Goal: Task Accomplishment & Management: Complete application form

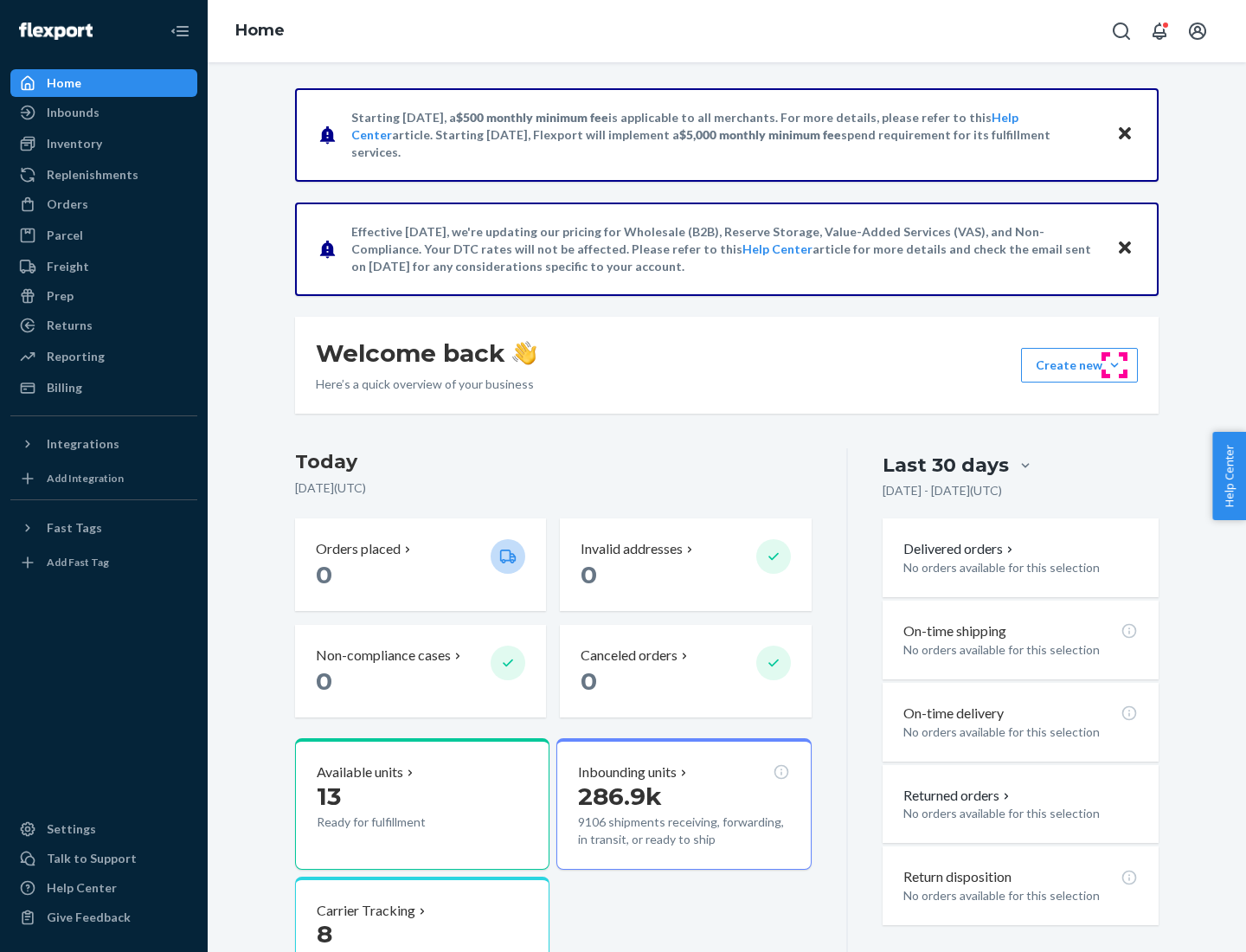
click at [1114, 366] on button "Create new Create new inbound Create new order Create new product" at bounding box center [1079, 366] width 117 height 35
click at [104, 113] on div "Inbounds" at bounding box center [104, 112] width 183 height 24
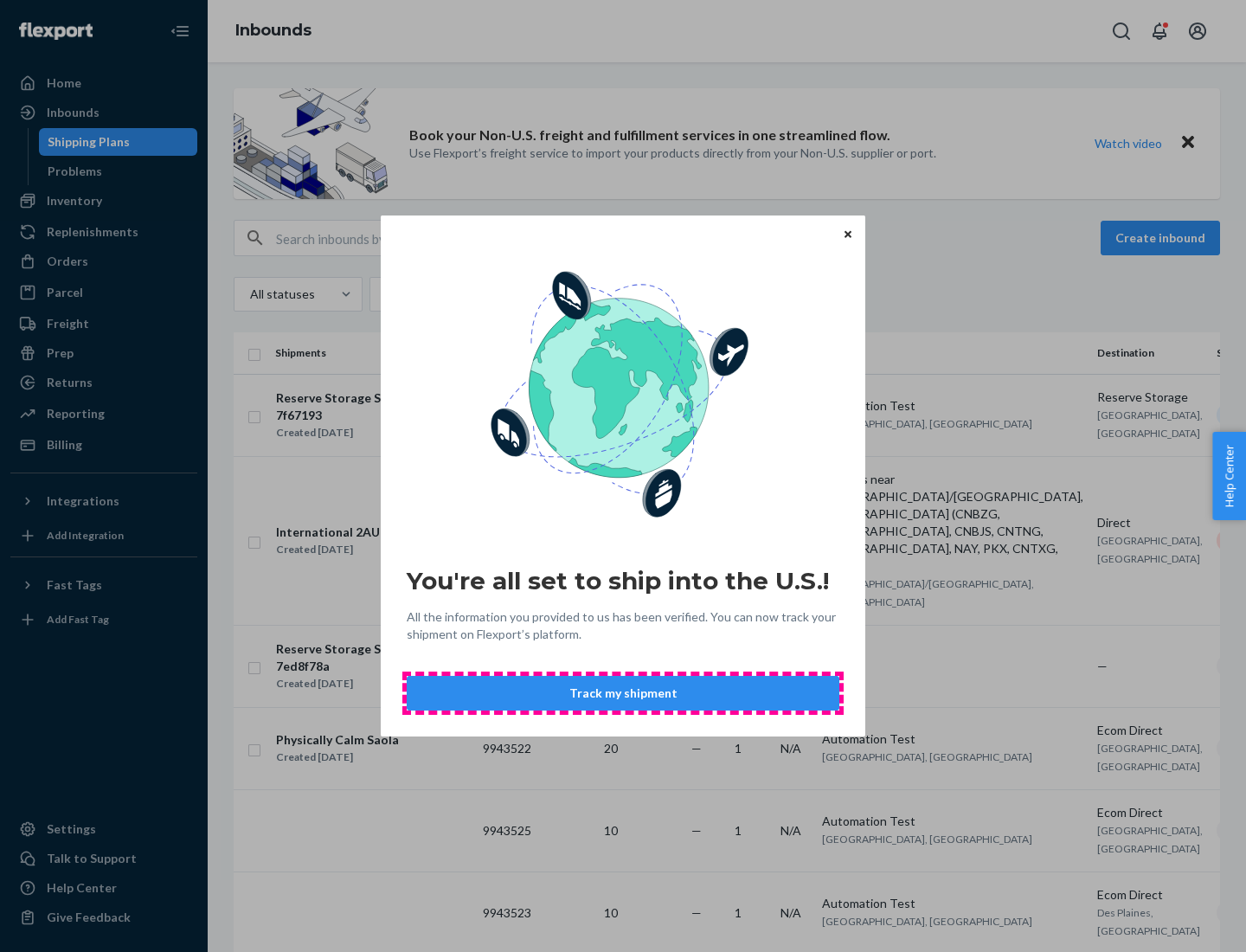
click at [623, 694] on button "Track my shipment" at bounding box center [623, 694] width 433 height 35
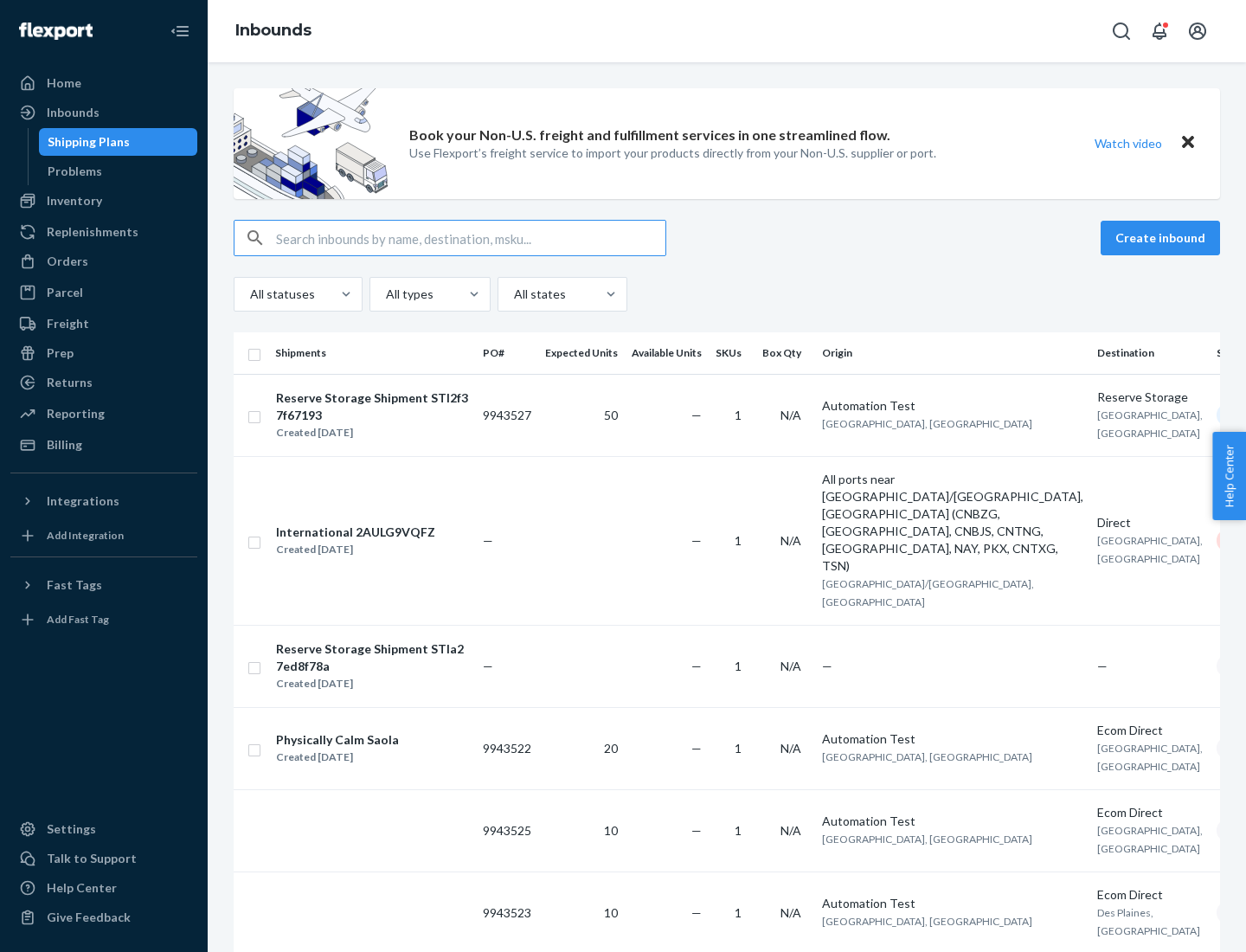
click at [1163, 238] on button "Create inbound" at bounding box center [1160, 238] width 120 height 35
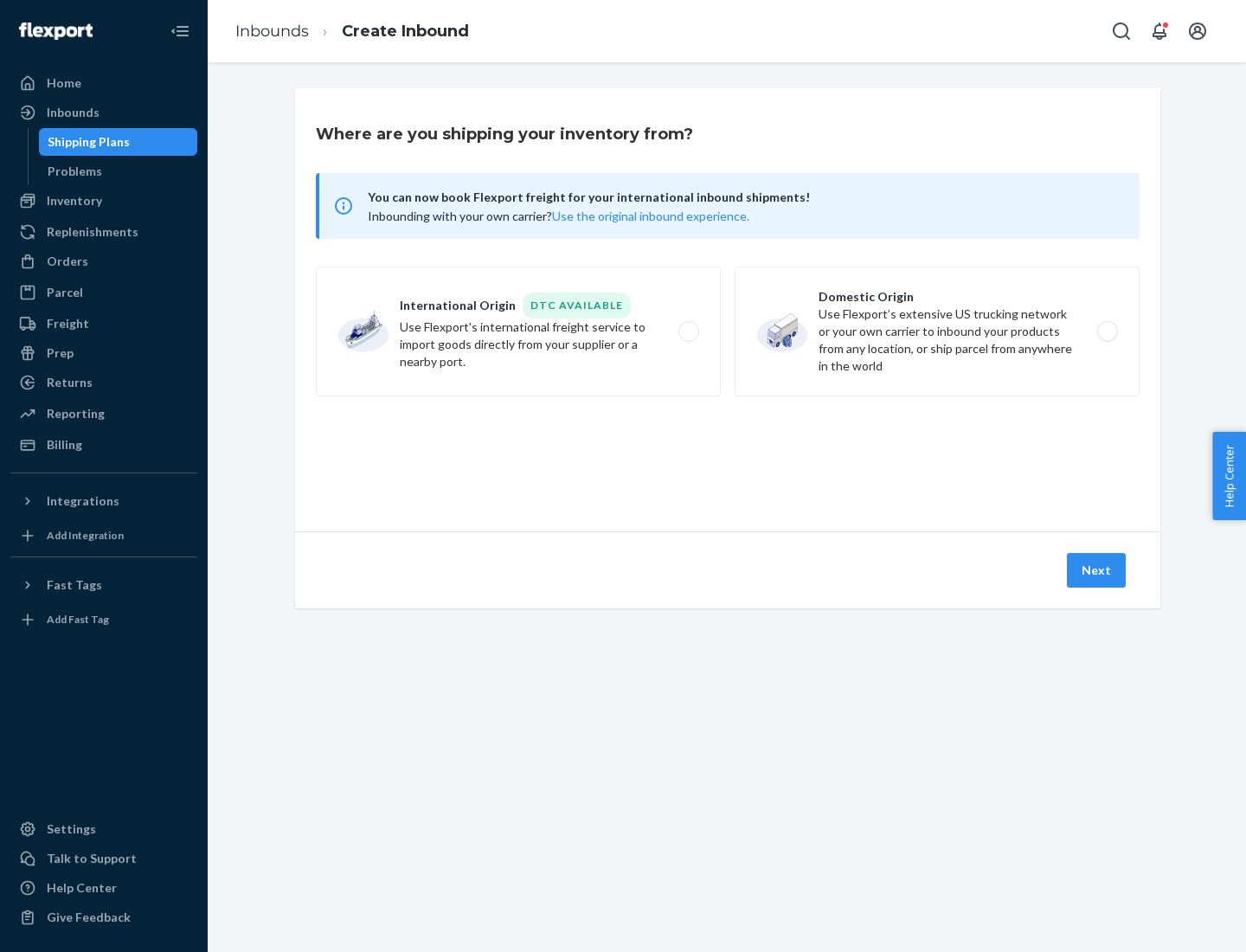
click at [518, 332] on label "International Origin DTC Available Use Flexport's international freight service…" at bounding box center [518, 331] width 405 height 130
click at [688, 332] on input "International Origin DTC Available Use Flexport's international freight service…" at bounding box center [693, 332] width 12 height 12
radio input "true"
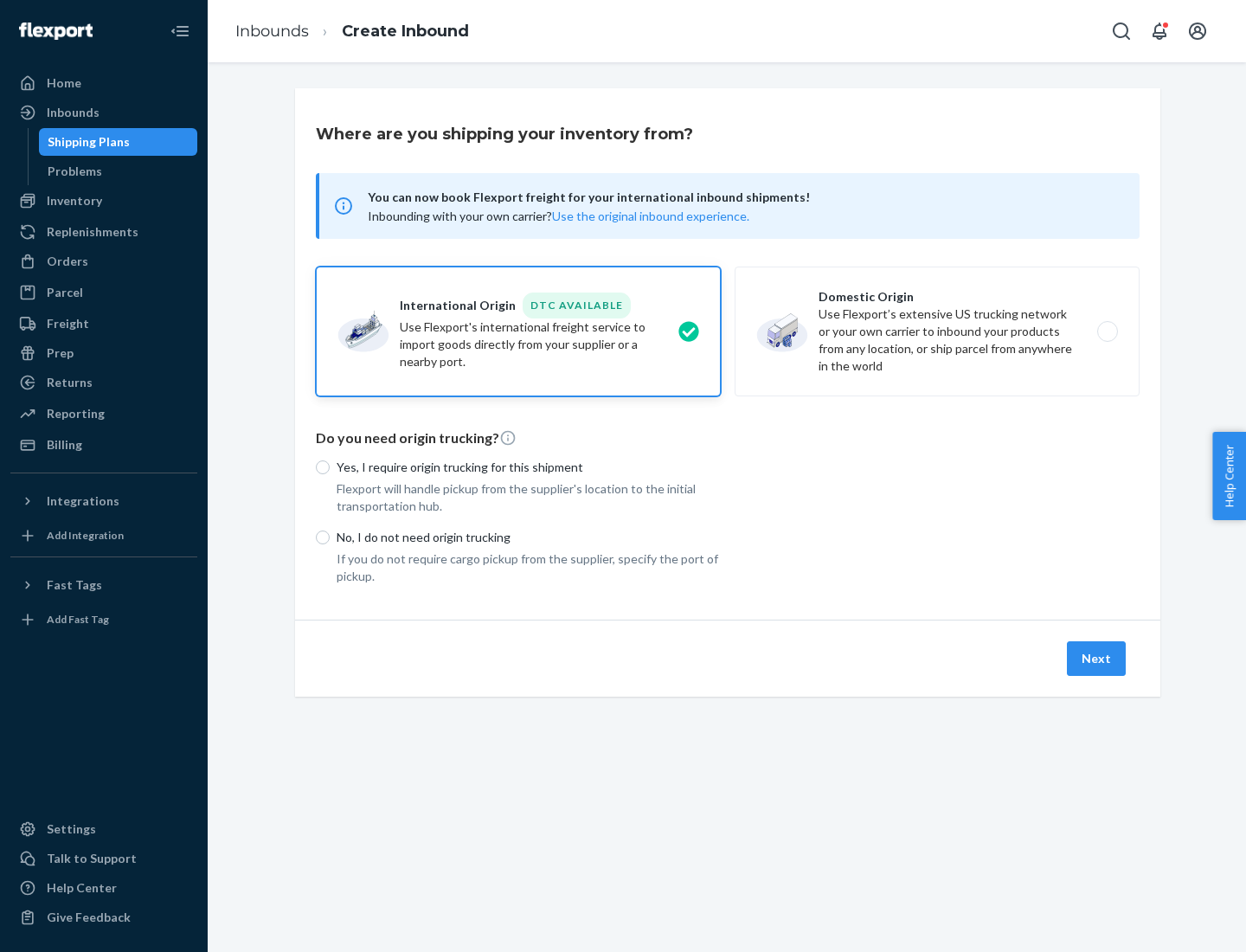
click at [528, 536] on p "No, I do not need origin trucking" at bounding box center [528, 537] width 384 height 17
click at [330, 536] on input "No, I do not need origin trucking" at bounding box center [322, 537] width 14 height 14
radio input "true"
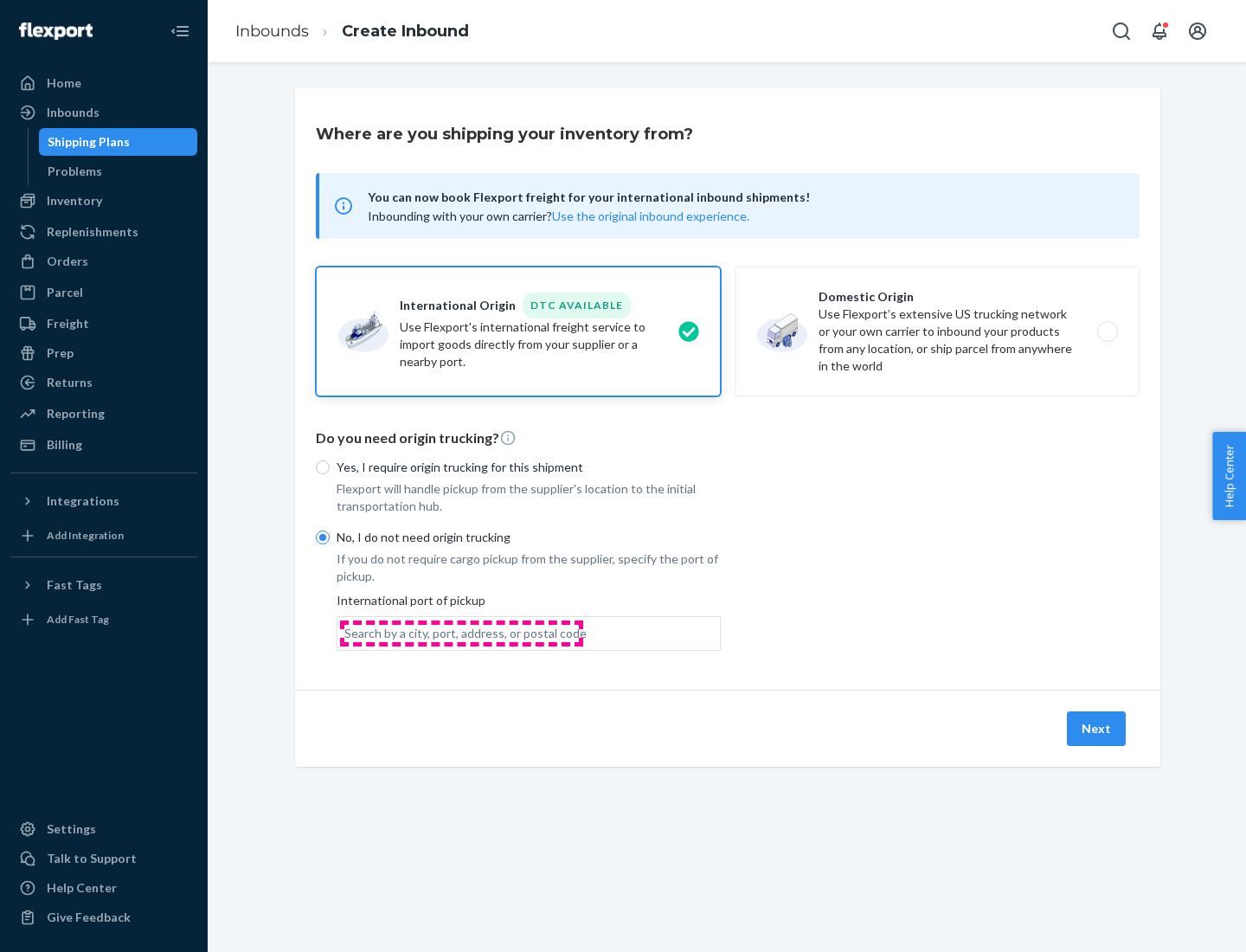
click at [461, 633] on div "Search by a city, port, address, or postal code" at bounding box center [465, 634] width 242 height 17
click at [346, 633] on input "Search by a city, port, address, or postal code" at bounding box center [345, 634] width 2 height 17
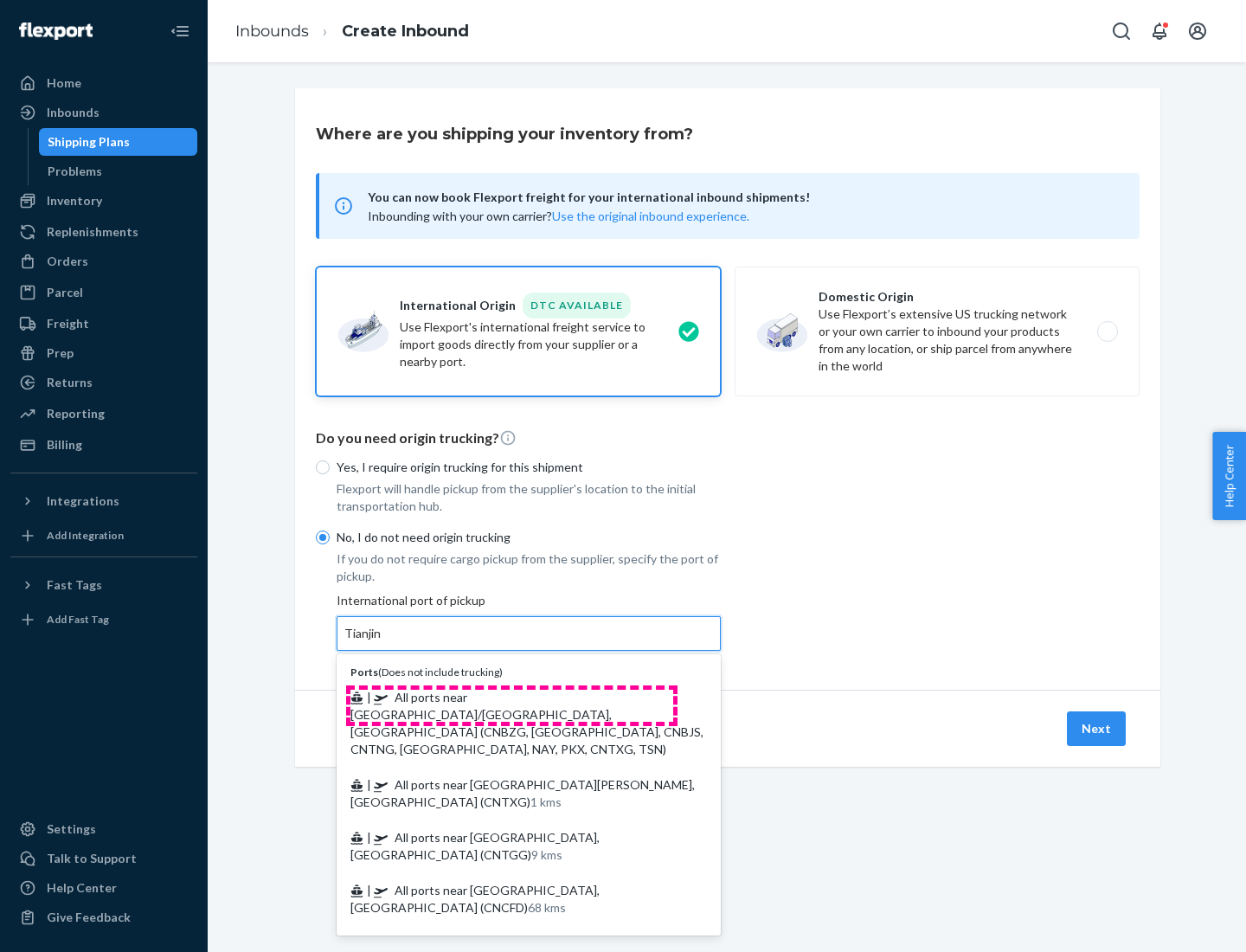
click at [511, 696] on span "| All ports near [GEOGRAPHIC_DATA]/[GEOGRAPHIC_DATA], [GEOGRAPHIC_DATA] (CNBZG,…" at bounding box center [527, 722] width 353 height 67
click at [383, 642] on input "Tianjin" at bounding box center [363, 634] width 38 height 17
type input "All ports near [GEOGRAPHIC_DATA]/[GEOGRAPHIC_DATA], [GEOGRAPHIC_DATA] (CNBZG, […"
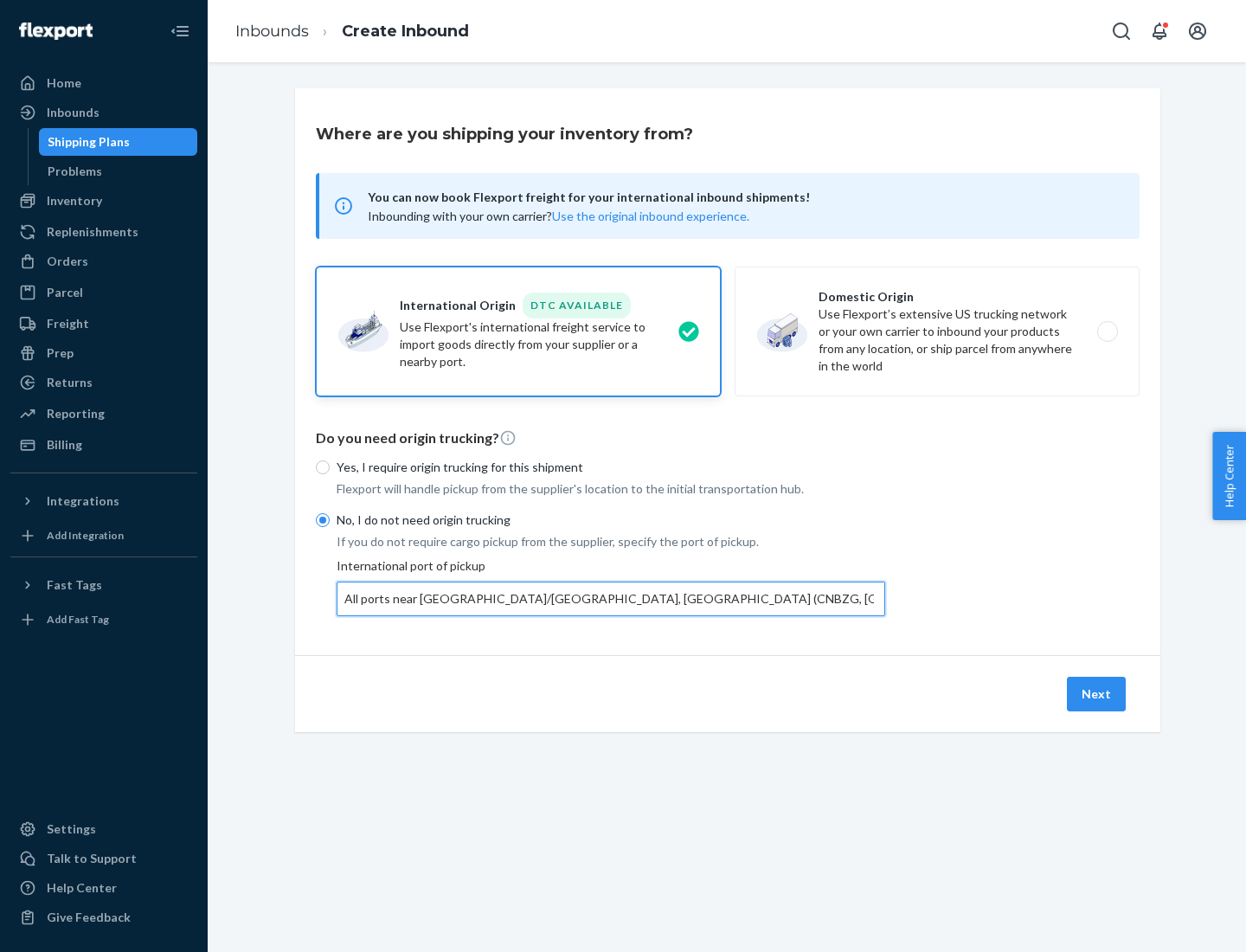
click at [1097, 694] on button "Next" at bounding box center [1096, 694] width 59 height 35
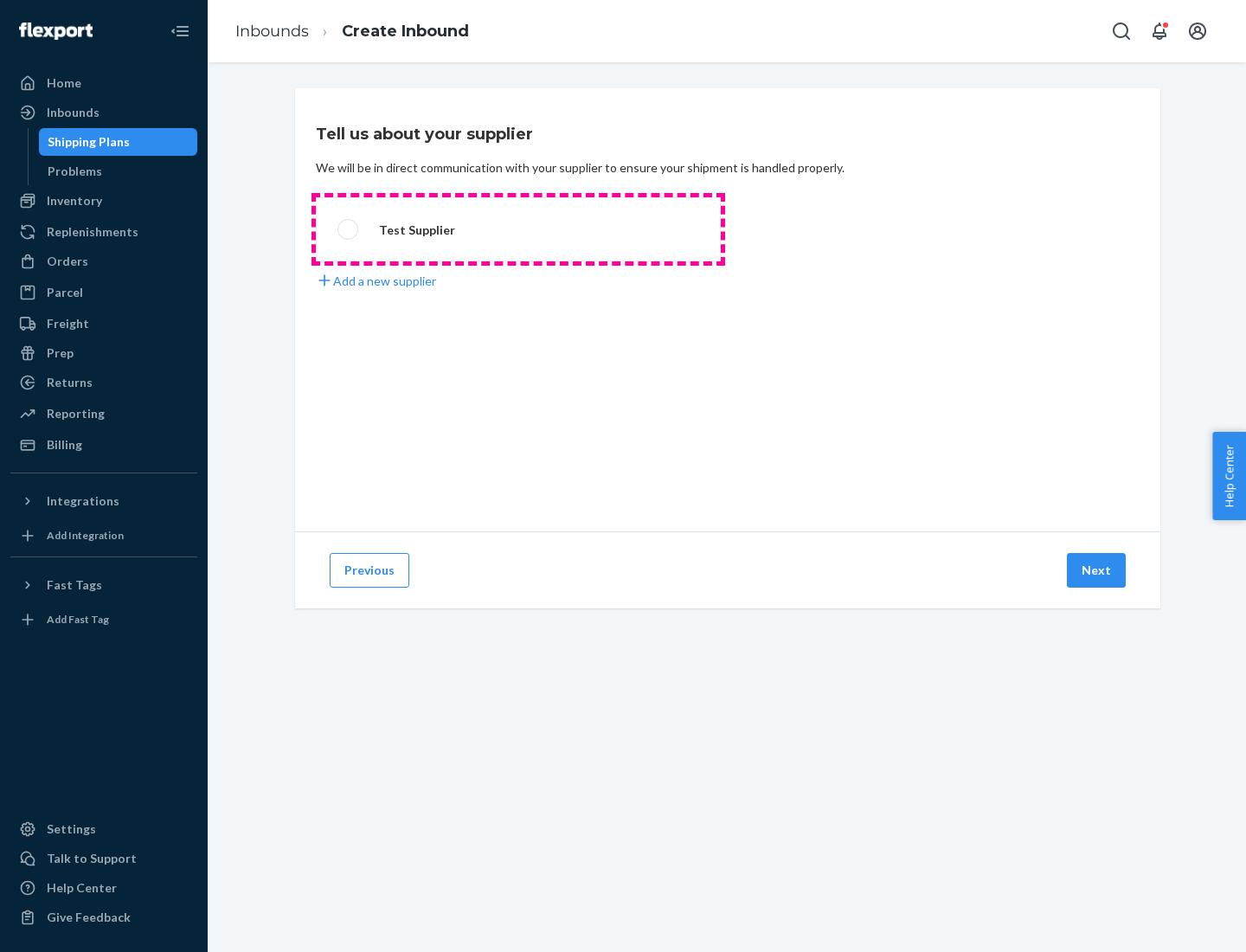
click at [518, 230] on label "Test Supplier" at bounding box center [518, 230] width 405 height 64
click at [349, 230] on input "Test Supplier" at bounding box center [343, 230] width 12 height 12
radio input "true"
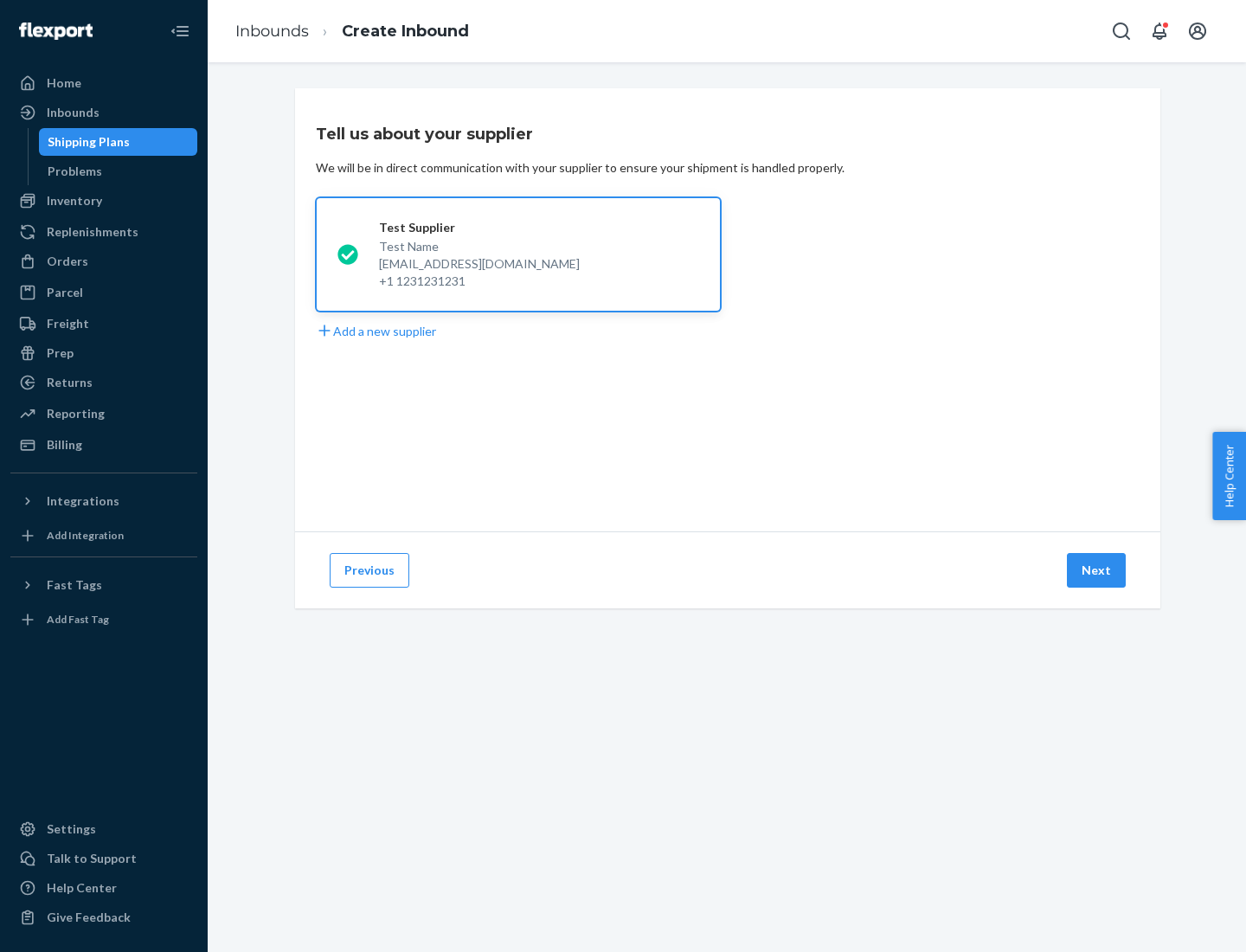
click at [1097, 570] on button "Next" at bounding box center [1096, 570] width 59 height 35
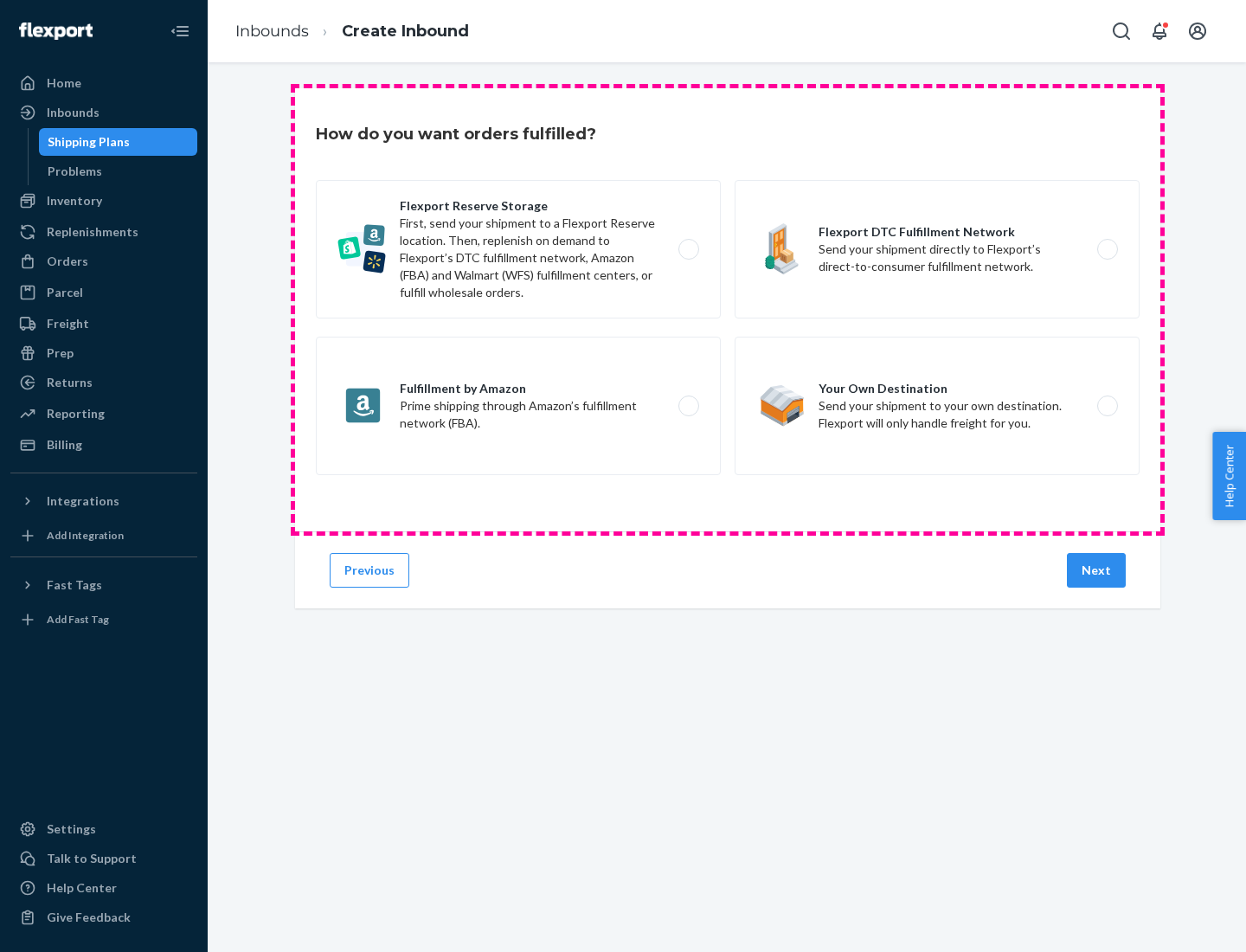
click at [727, 310] on div "Flexport Reserve Storage First, send your shipment to a Flexport Reserve locati…" at bounding box center [727, 330] width 824 height 299
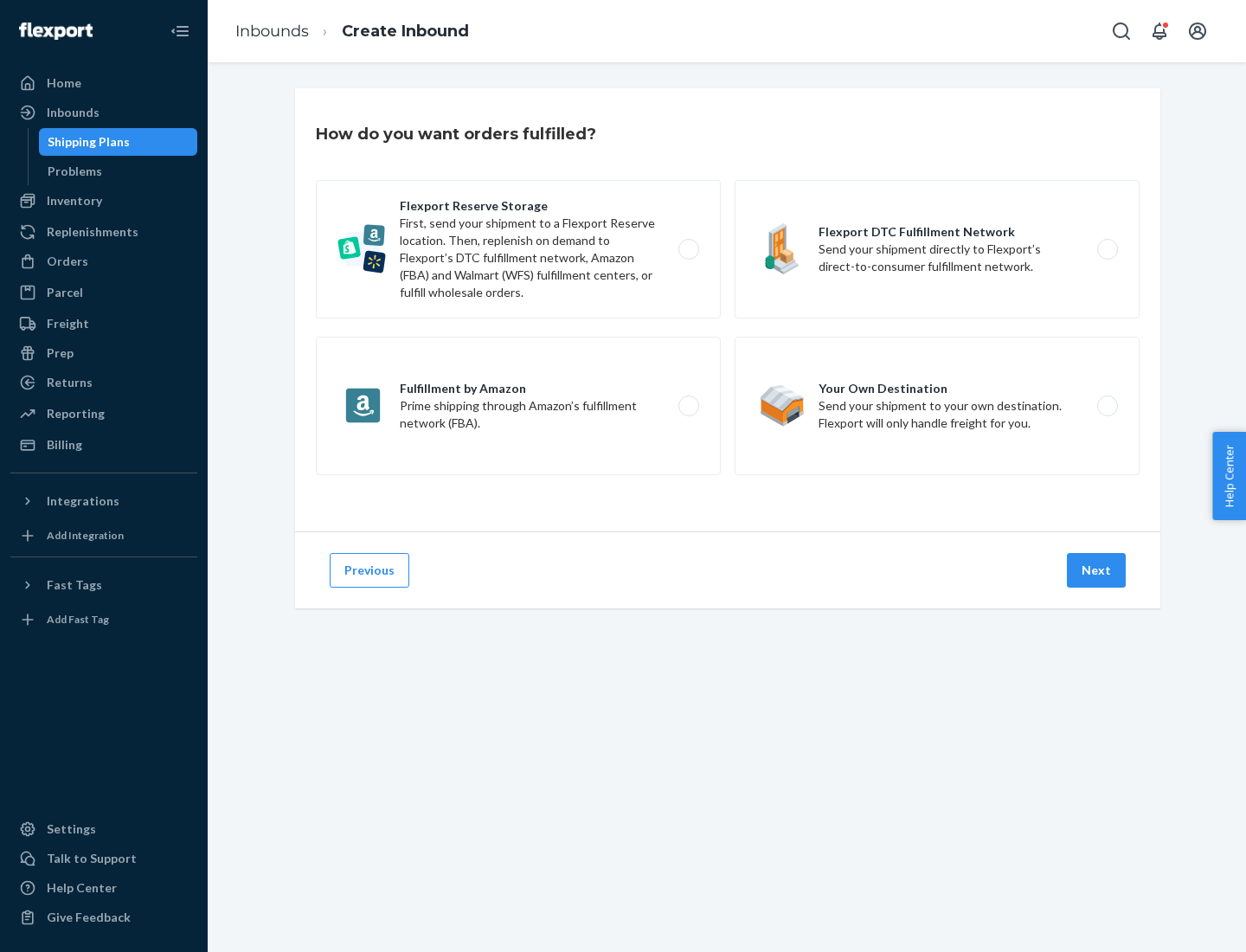
click at [937, 249] on label "Flexport DTC Fulfillment Network Send your shipment directly to Flexport’s dire…" at bounding box center [937, 250] width 405 height 139
click at [1106, 249] on input "Flexport DTC Fulfillment Network Send your shipment directly to Flexport’s dire…" at bounding box center [1112, 250] width 12 height 12
radio input "true"
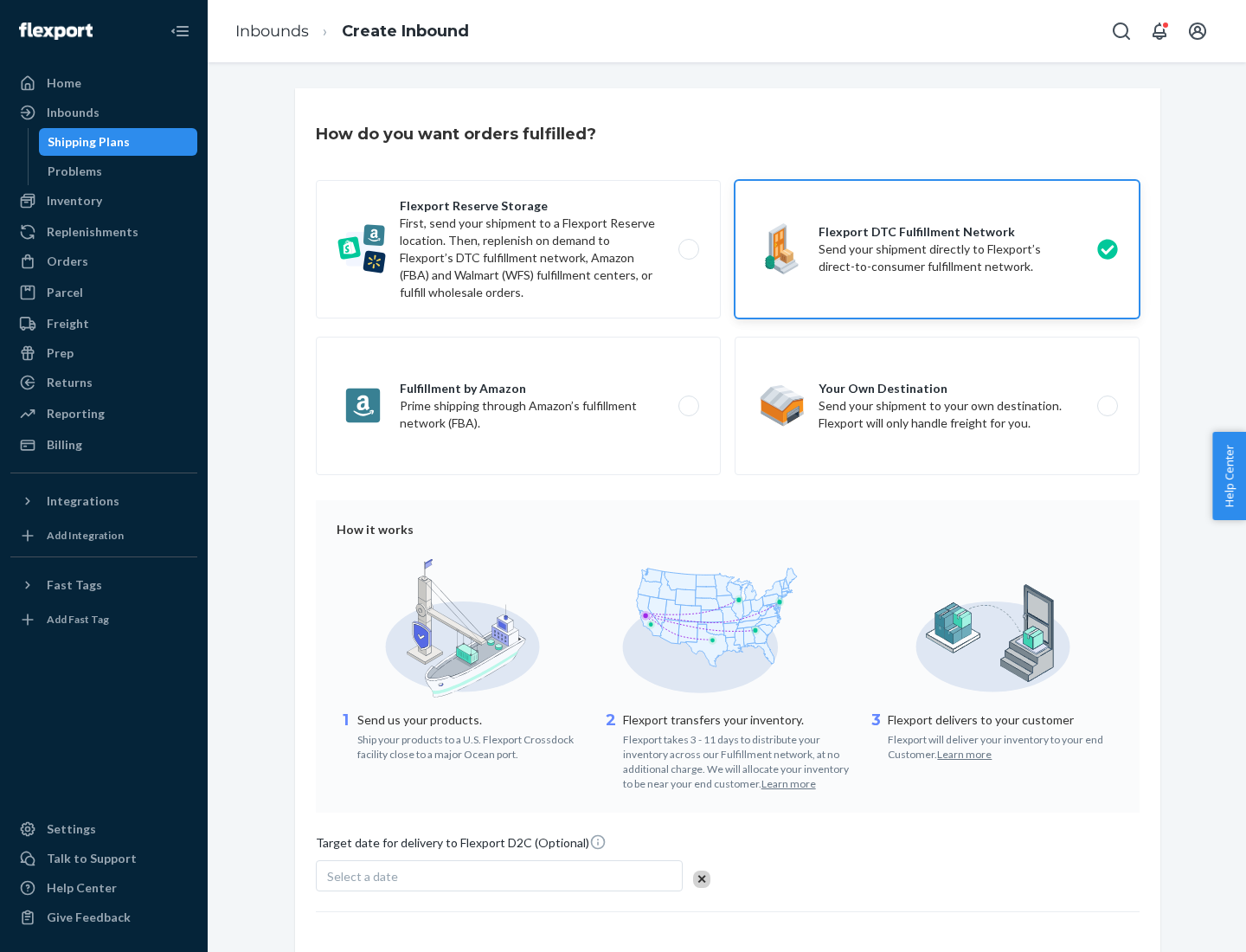
scroll to position [127, 0]
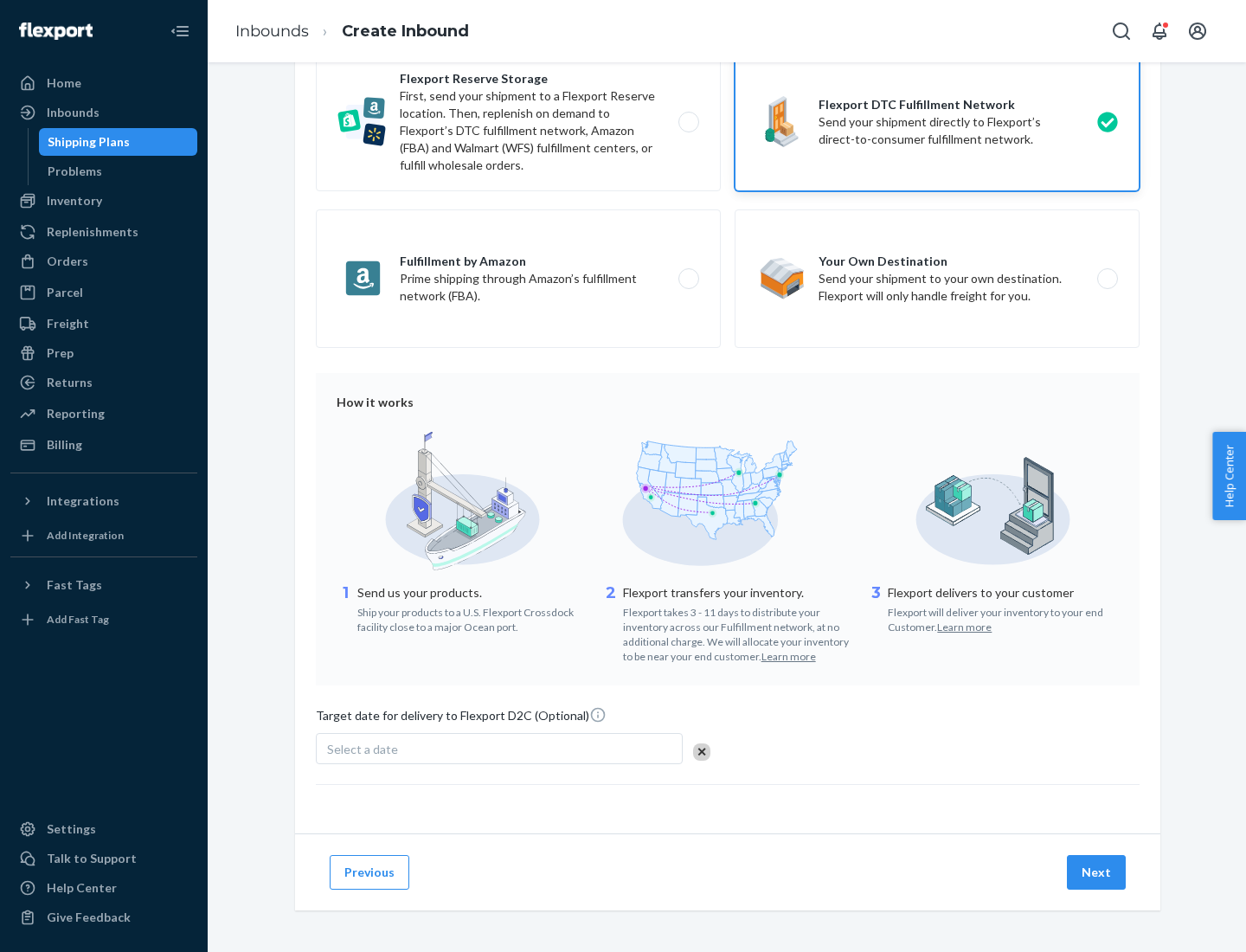
click at [1097, 871] on button "Next" at bounding box center [1096, 872] width 59 height 35
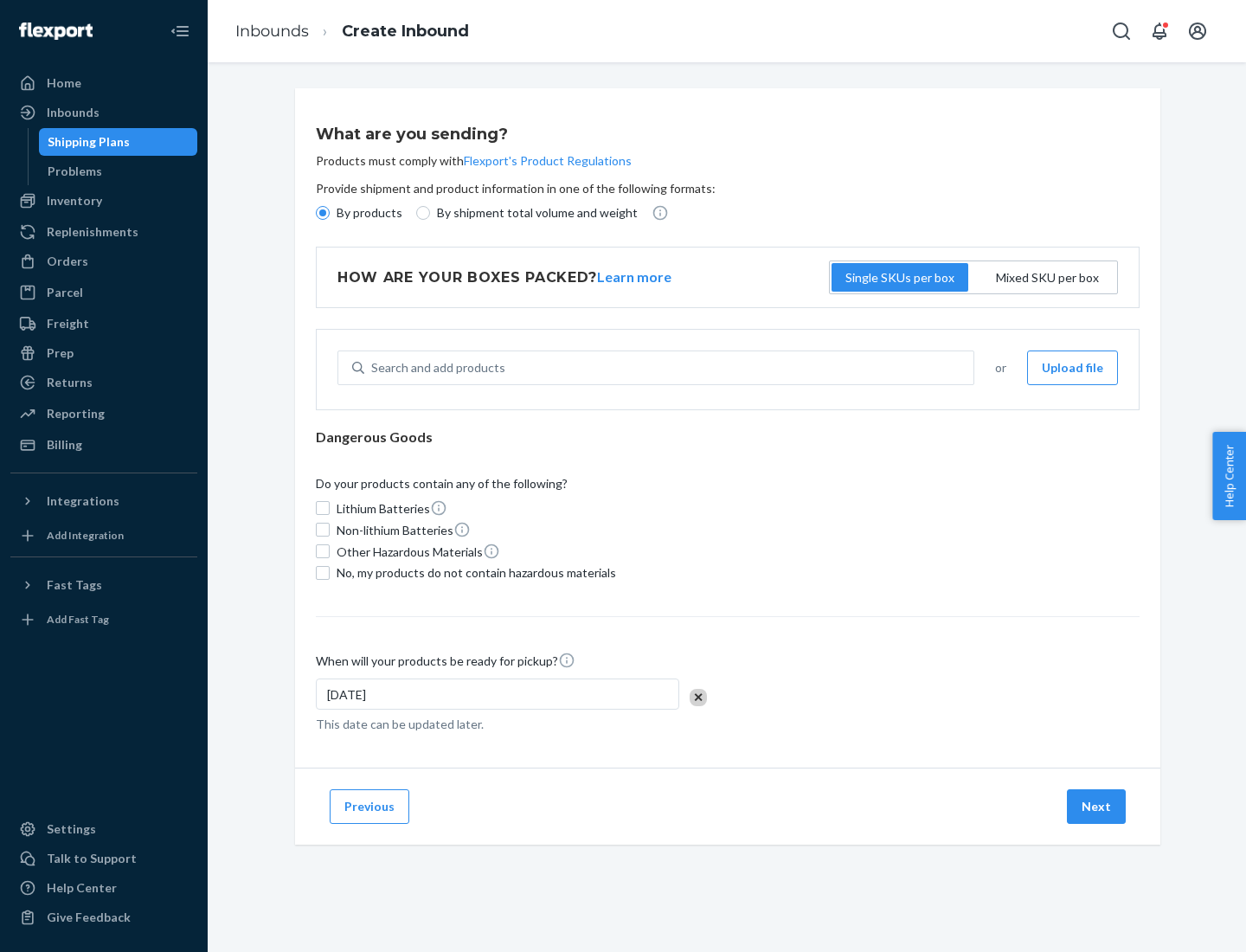
click at [367, 213] on p "By products" at bounding box center [369, 213] width 66 height 17
click at [330, 213] on input "By products" at bounding box center [322, 213] width 14 height 14
click at [435, 367] on div "Search and add products" at bounding box center [438, 367] width 134 height 17
click at [373, 367] on input "Search and add products" at bounding box center [372, 367] width 2 height 17
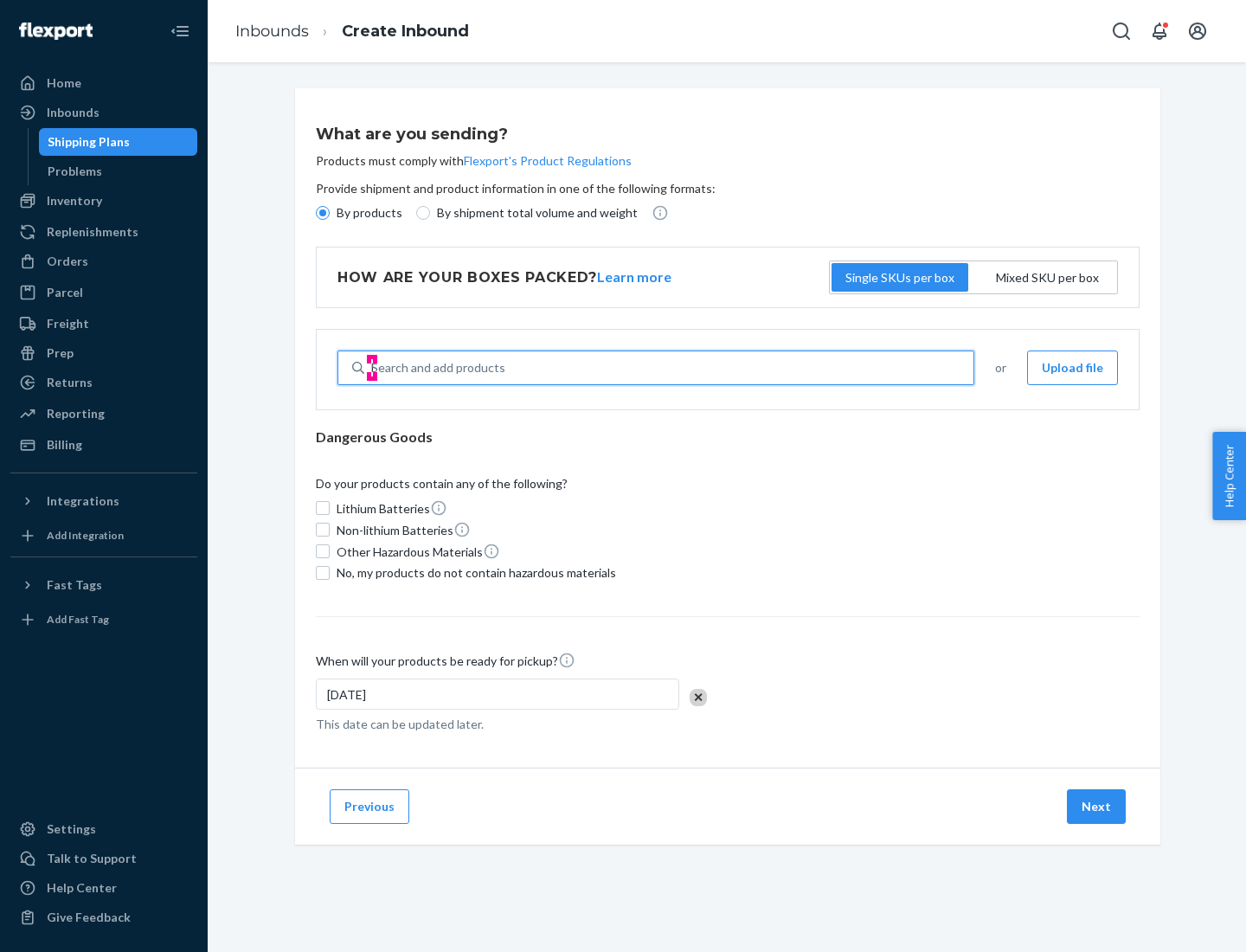
type input "basic"
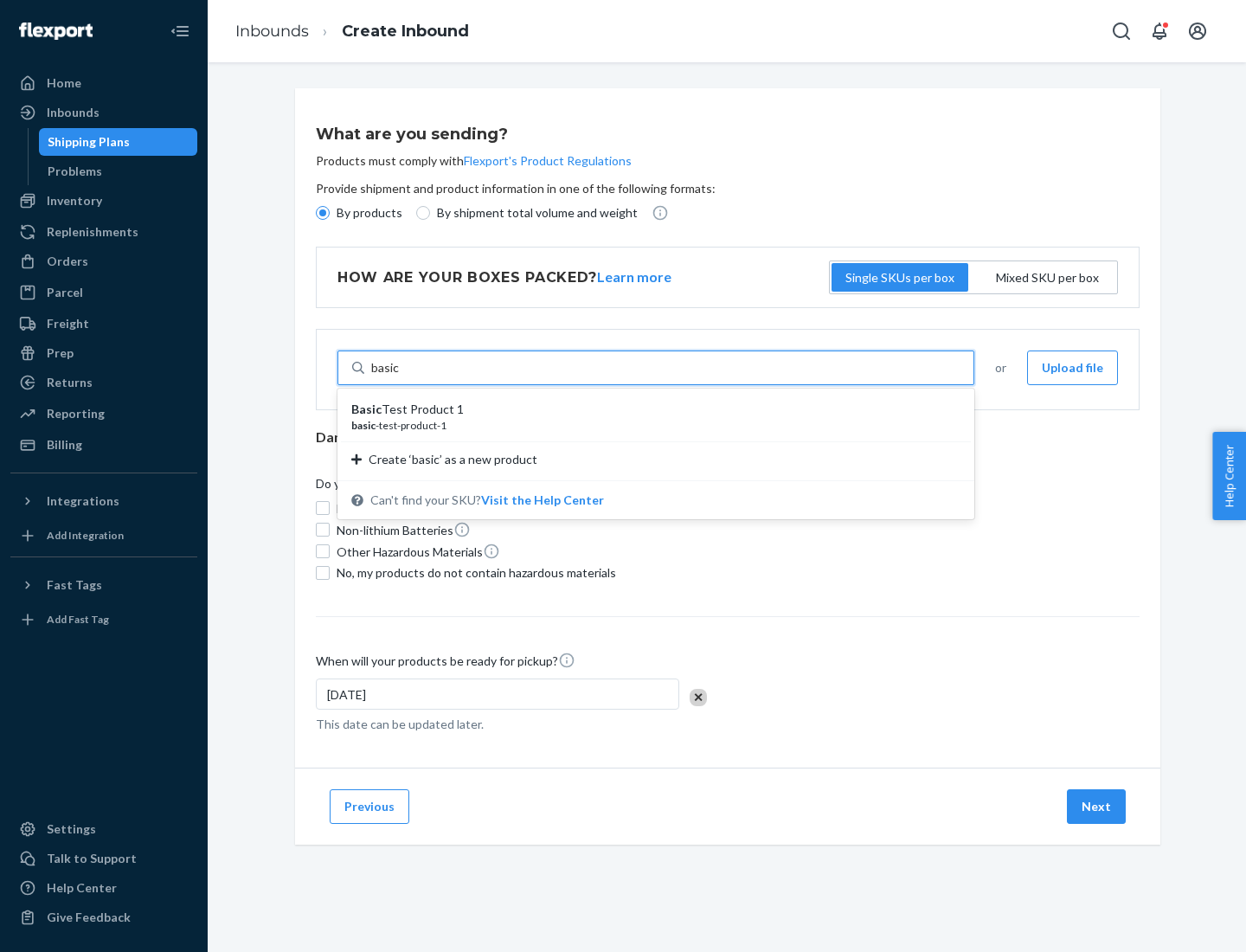
click at [650, 409] on div "Basic Test Product 1" at bounding box center [648, 409] width 595 height 17
click at [399, 376] on input "basic" at bounding box center [386, 367] width 29 height 17
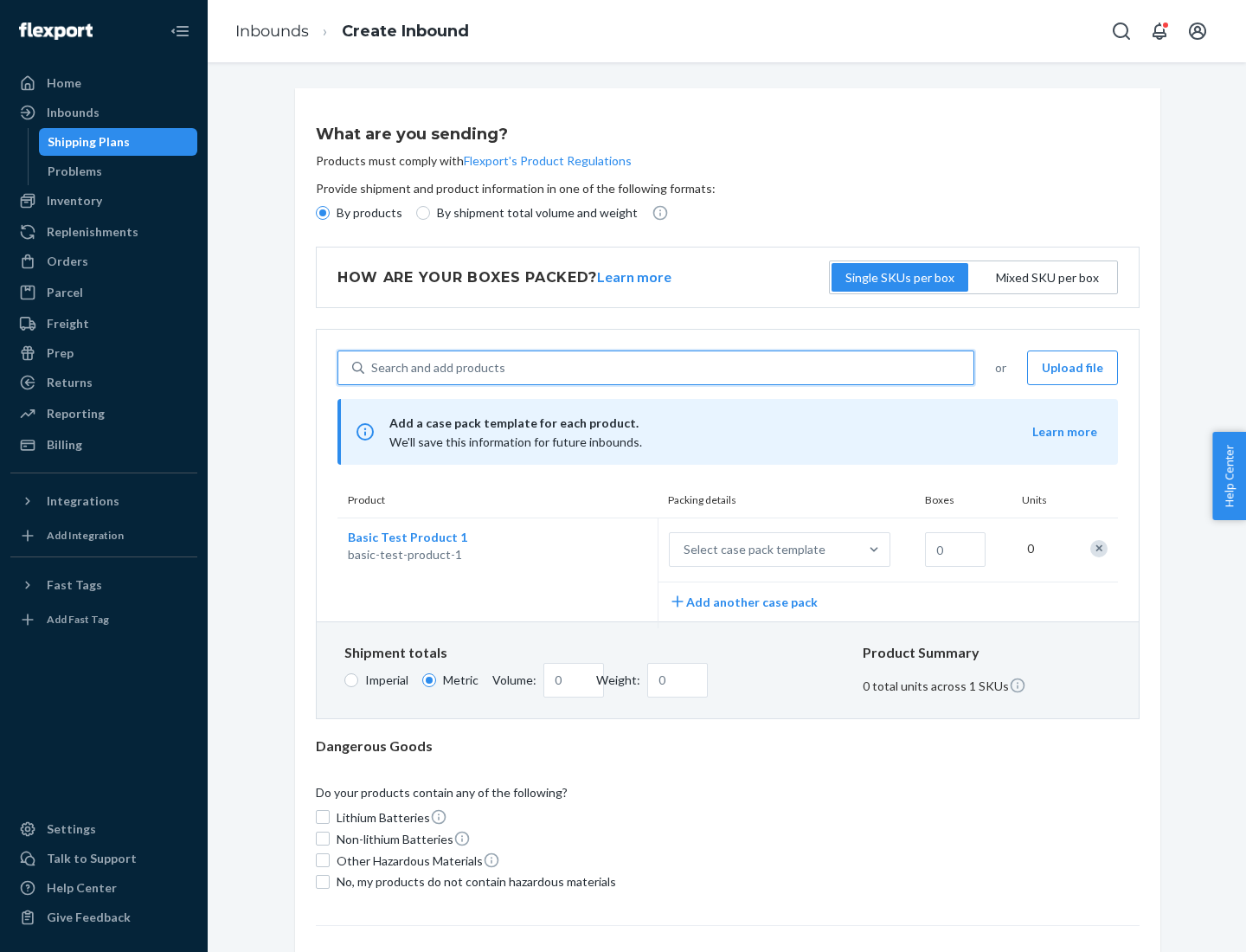
scroll to position [42, 0]
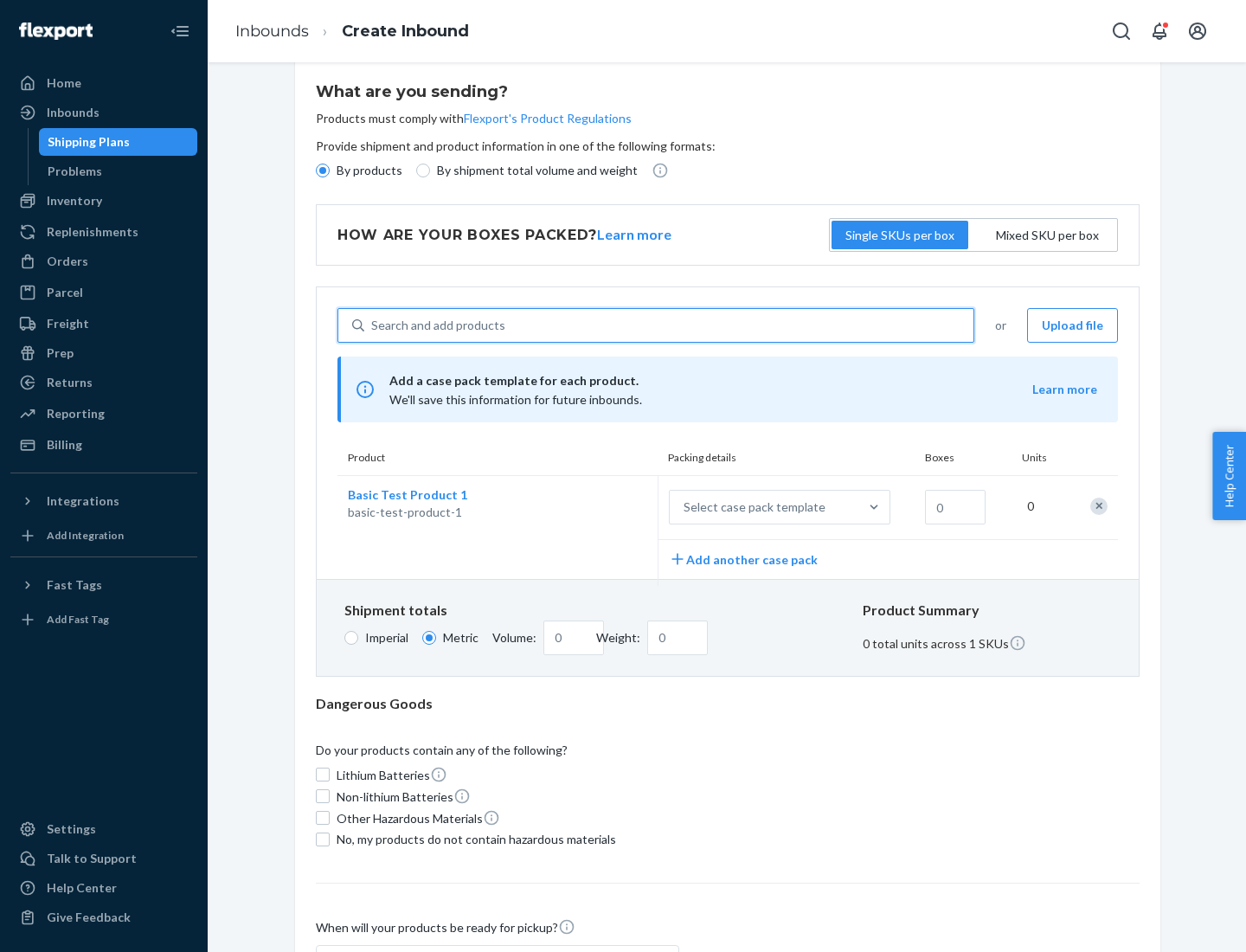
click at [751, 507] on div "Select case pack template" at bounding box center [754, 507] width 142 height 17
click at [598, 507] on input "Select case pack template" at bounding box center [598, 507] width 0 height 0
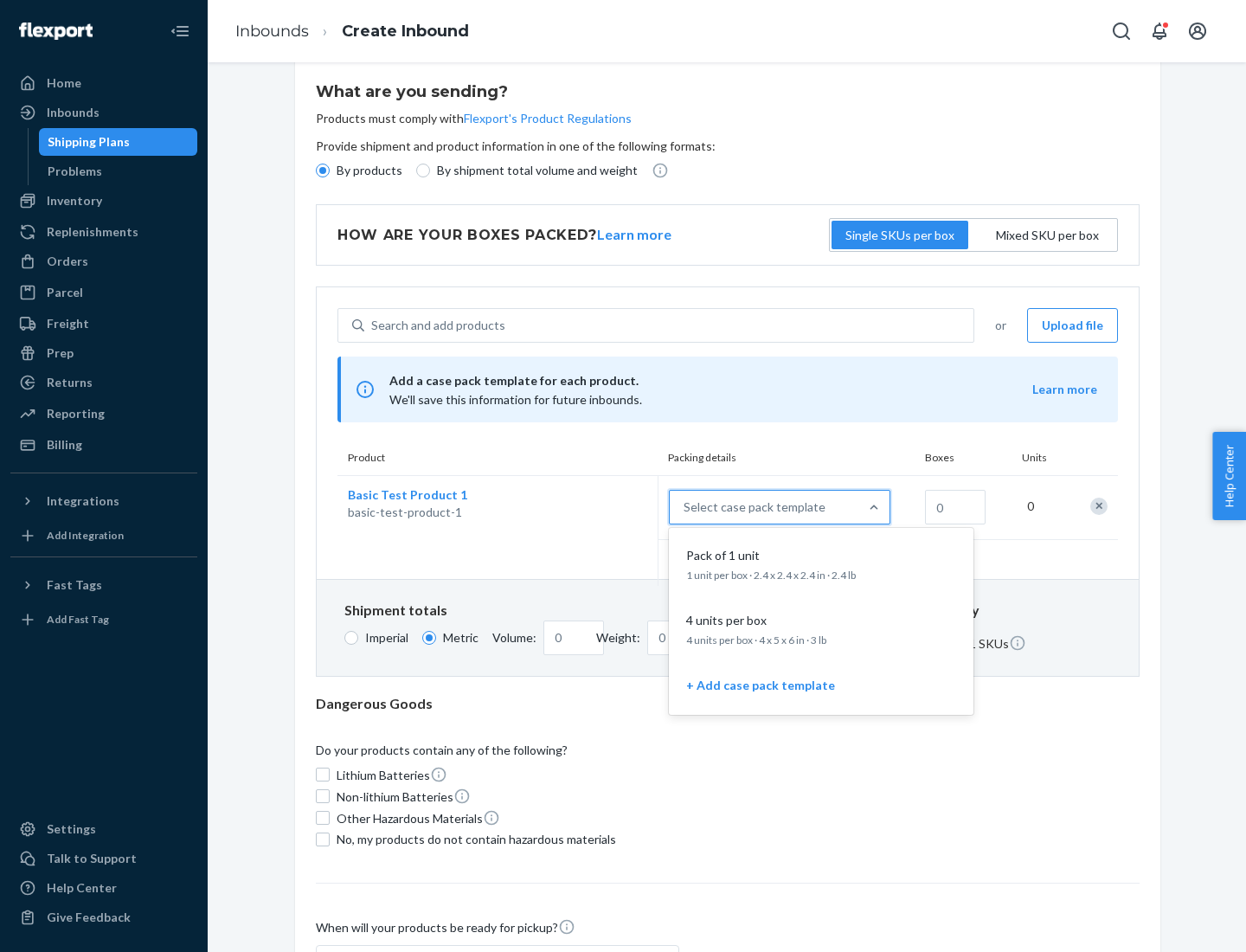
scroll to position [99, 0]
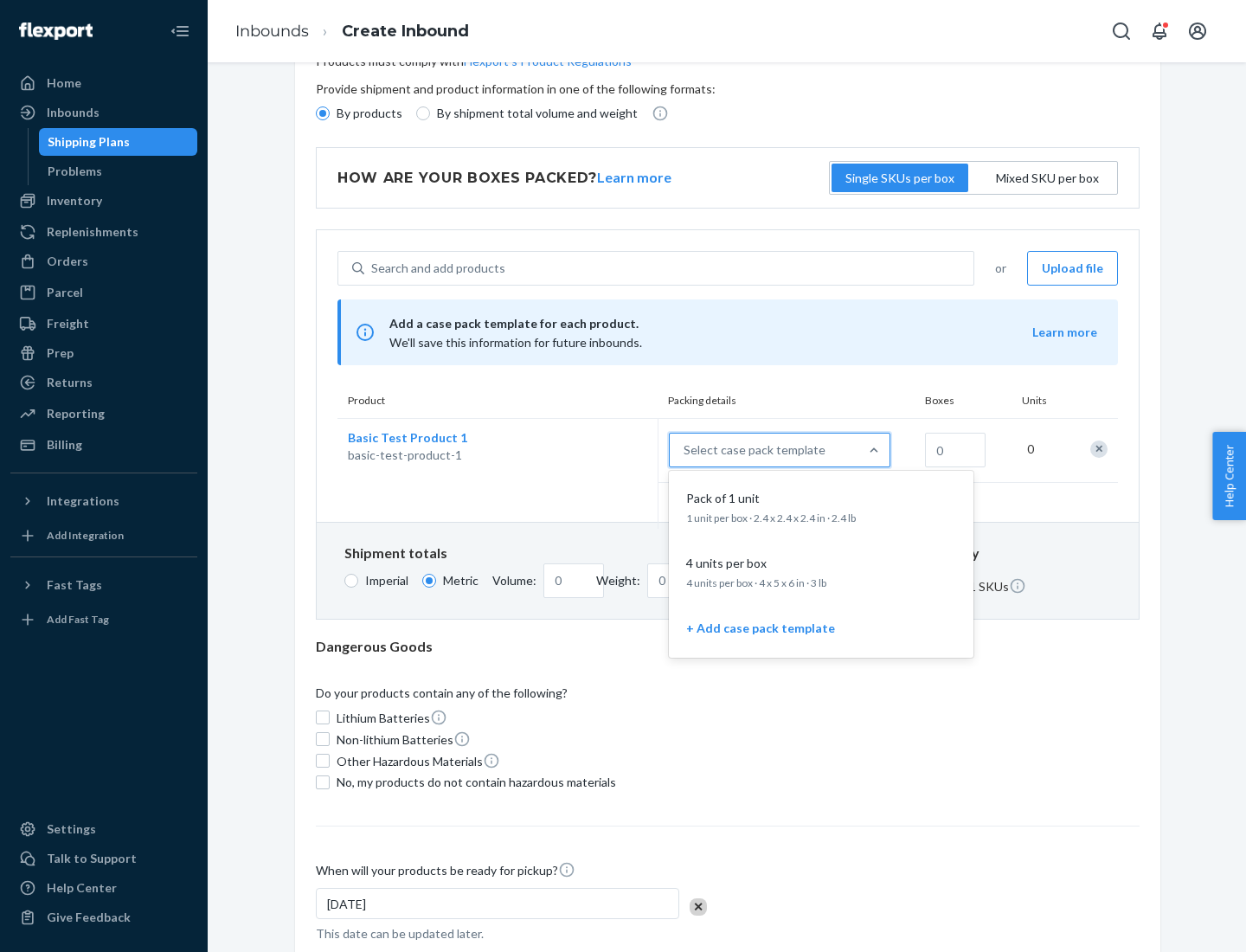
click at [821, 506] on div "Pack of 1 unit" at bounding box center [817, 499] width 277 height 17
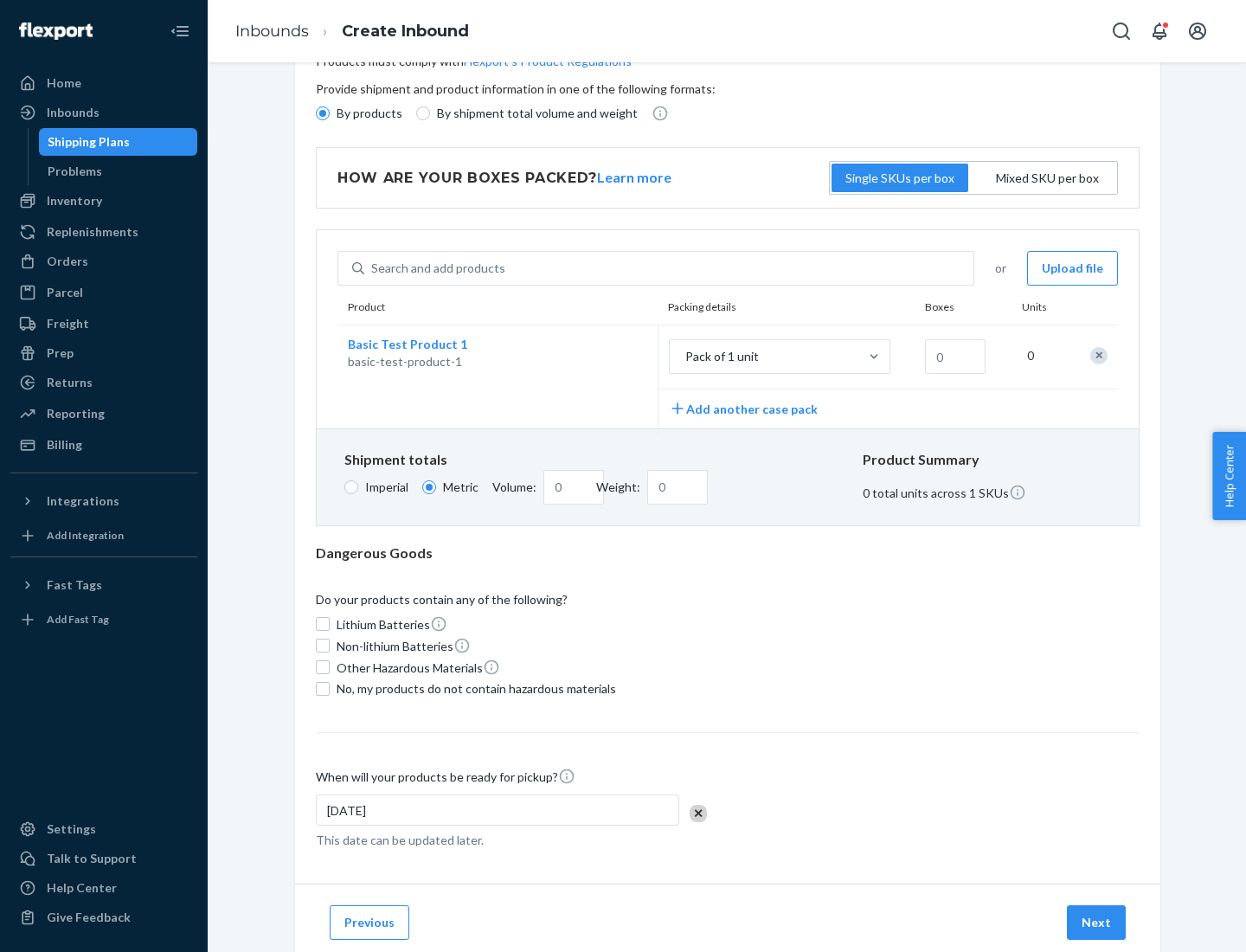
scroll to position [0, 0]
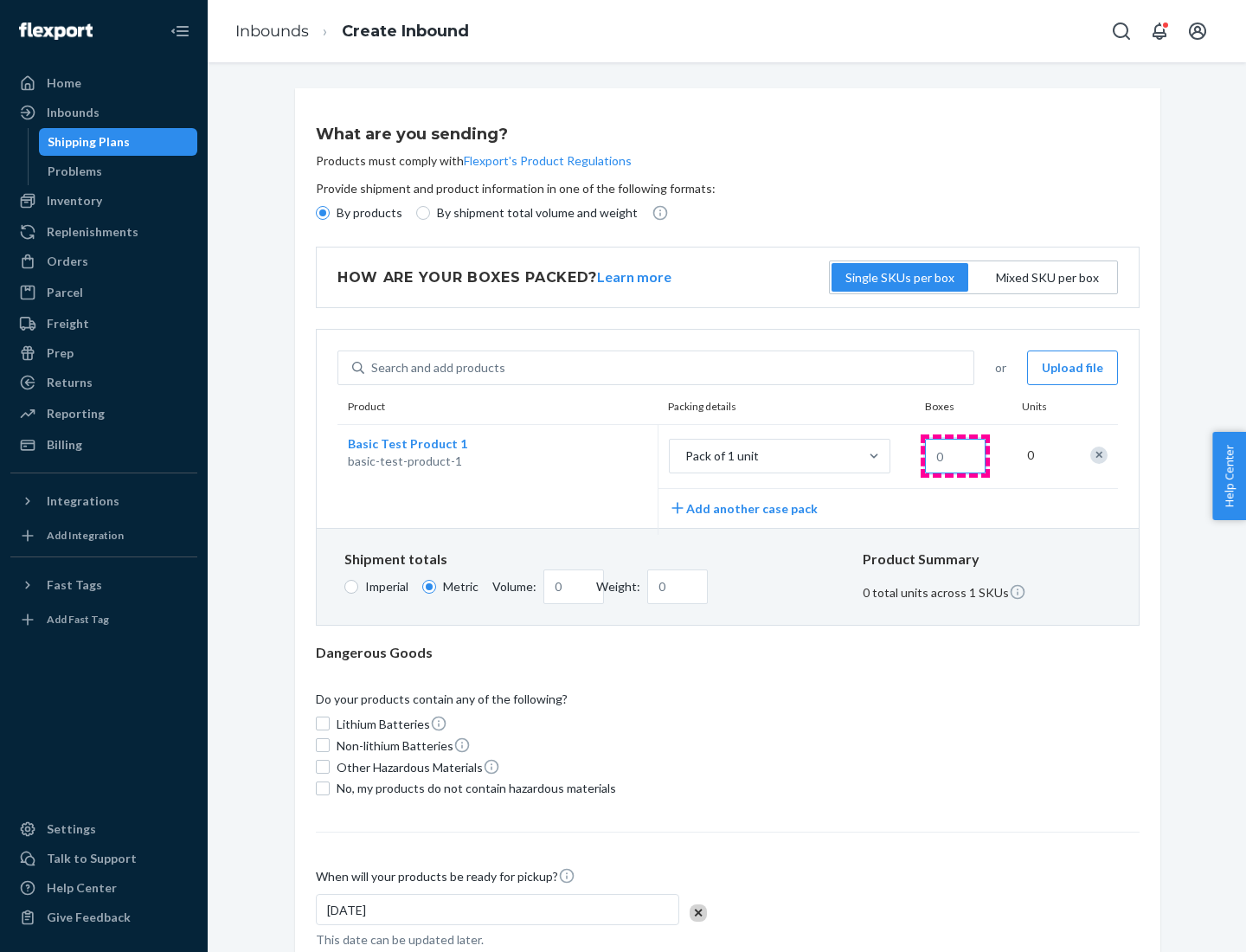
type input "1.09"
type input "1"
type input "10.89"
type input "10"
type input "0.02"
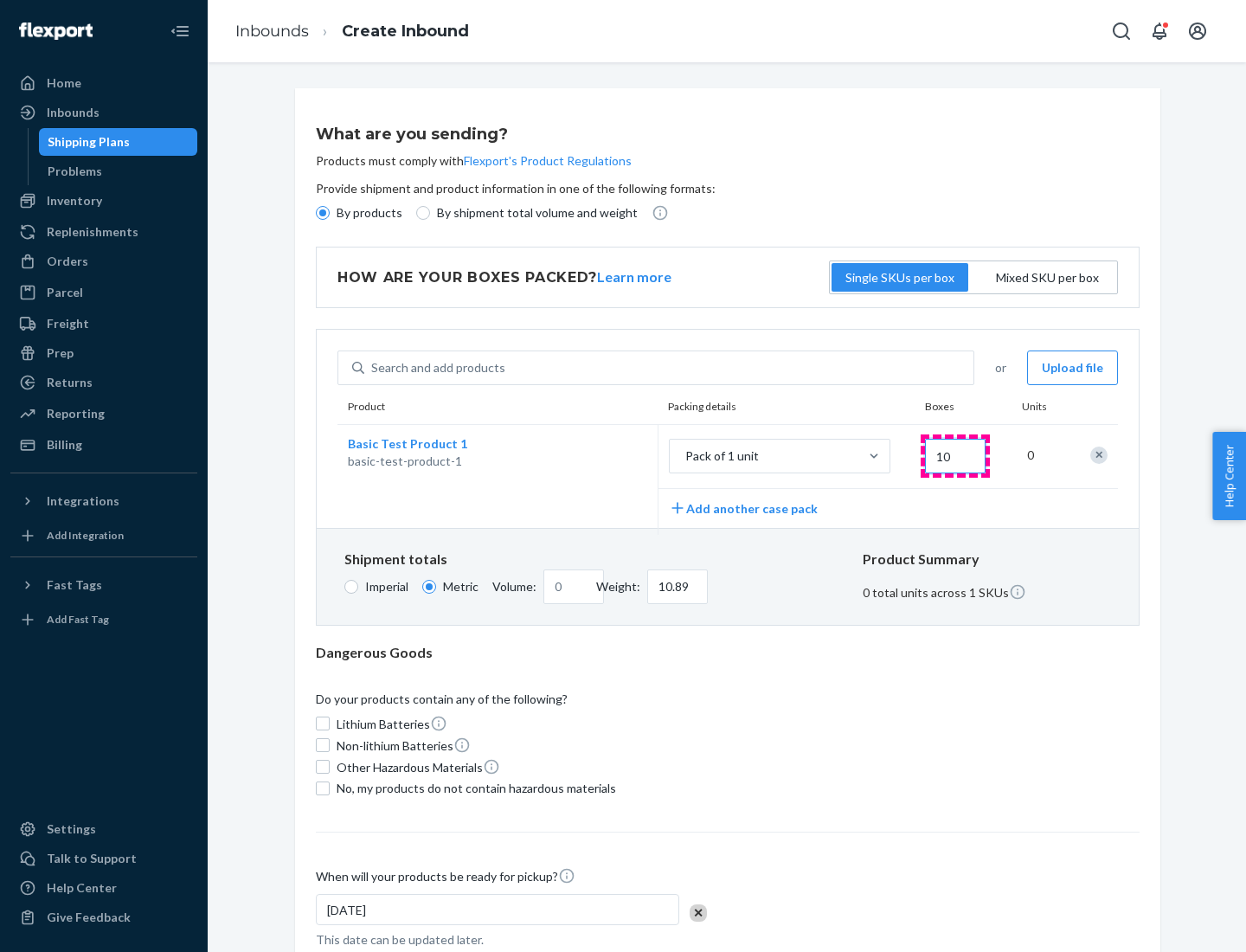
type input "108.86"
type input "100"
type input "0.23"
type input "1088.62"
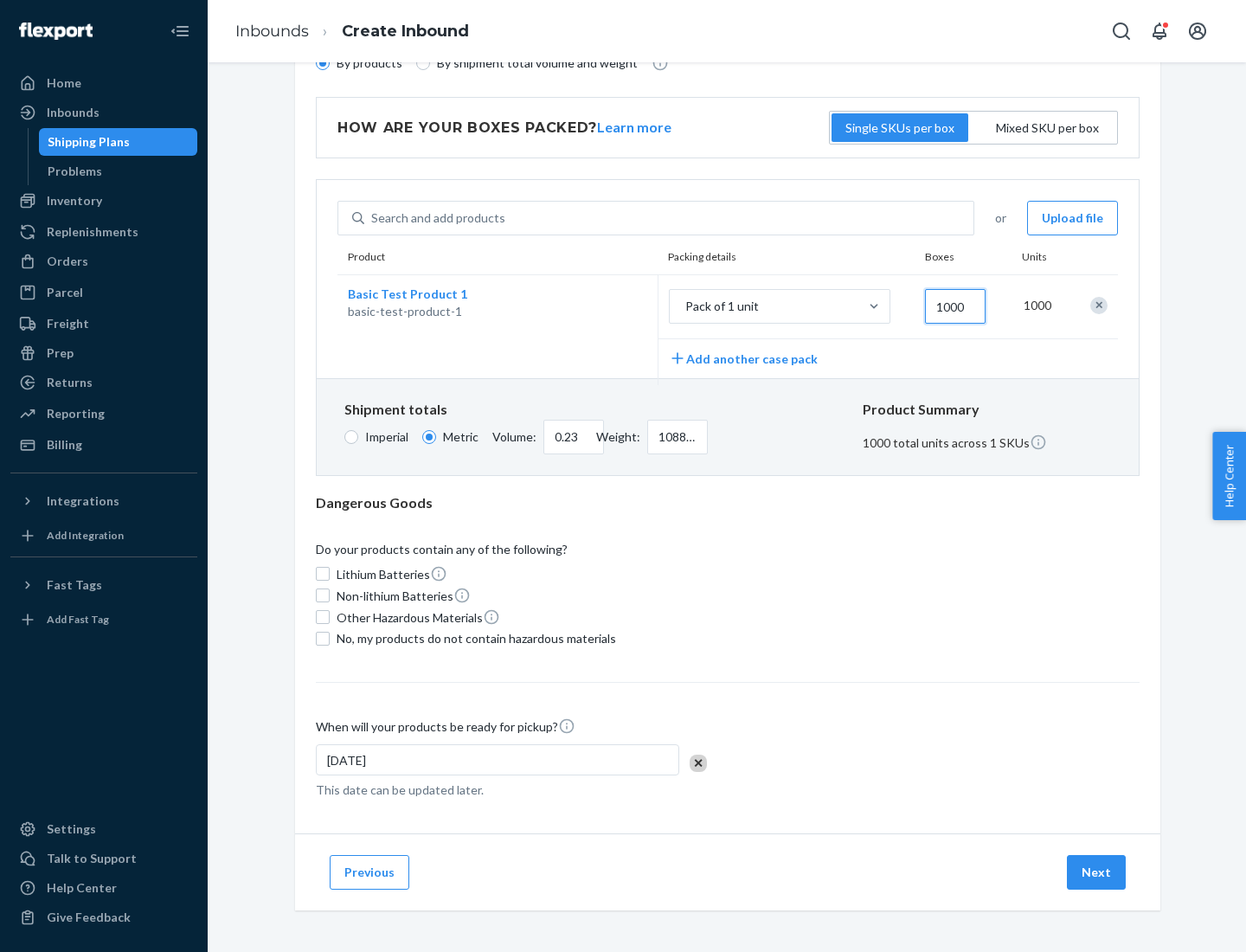
type input "1000"
click at [474, 638] on span "No, my products do not contain hazardous materials" at bounding box center [476, 639] width 280 height 17
click at [330, 638] on input "No, my products do not contain hazardous materials" at bounding box center [322, 639] width 14 height 14
checkbox input "true"
click at [1097, 871] on button "Next" at bounding box center [1096, 872] width 59 height 35
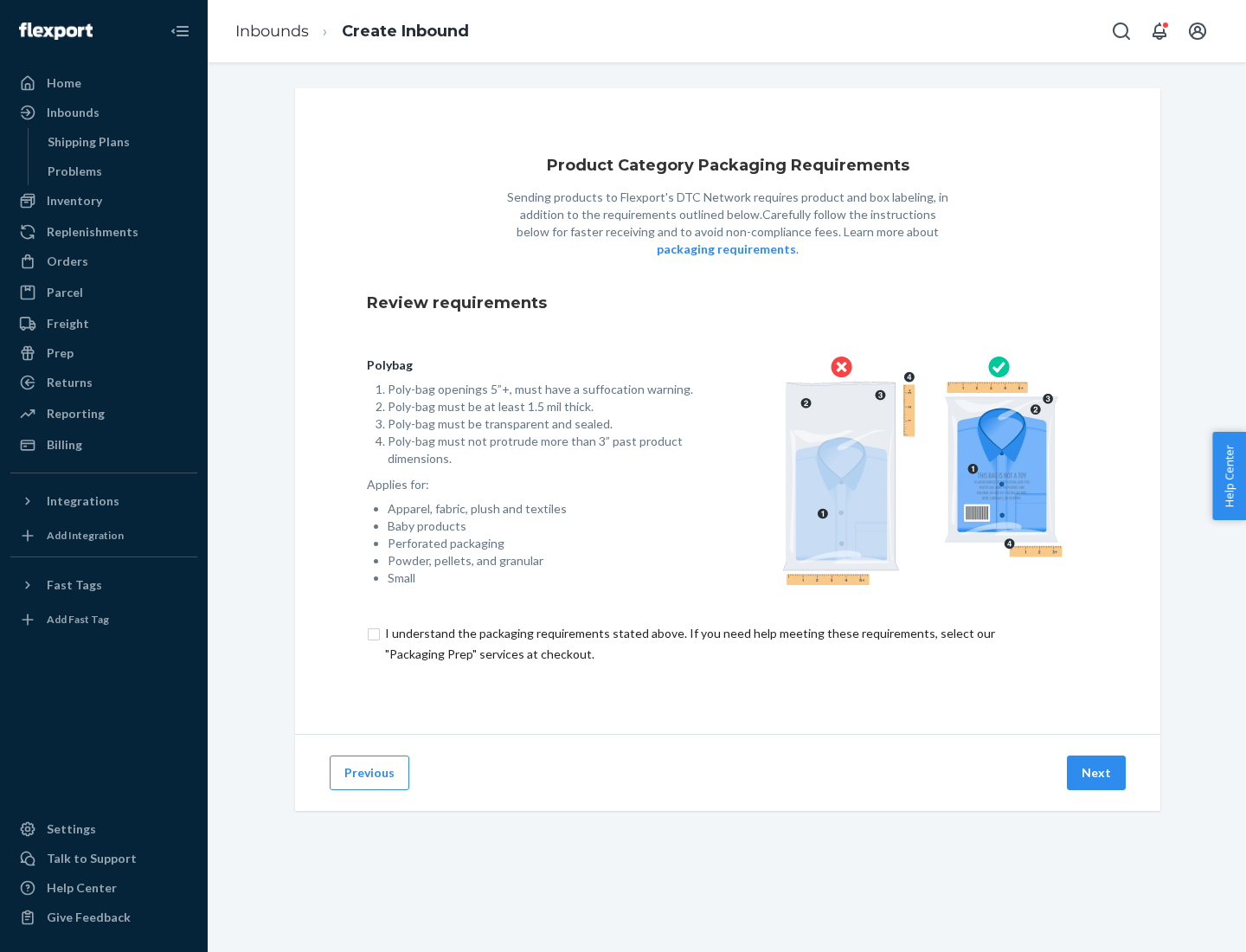
click at [727, 643] on input "checkbox" at bounding box center [727, 643] width 721 height 41
checkbox input "true"
click at [1097, 772] on button "Next" at bounding box center [1096, 773] width 59 height 35
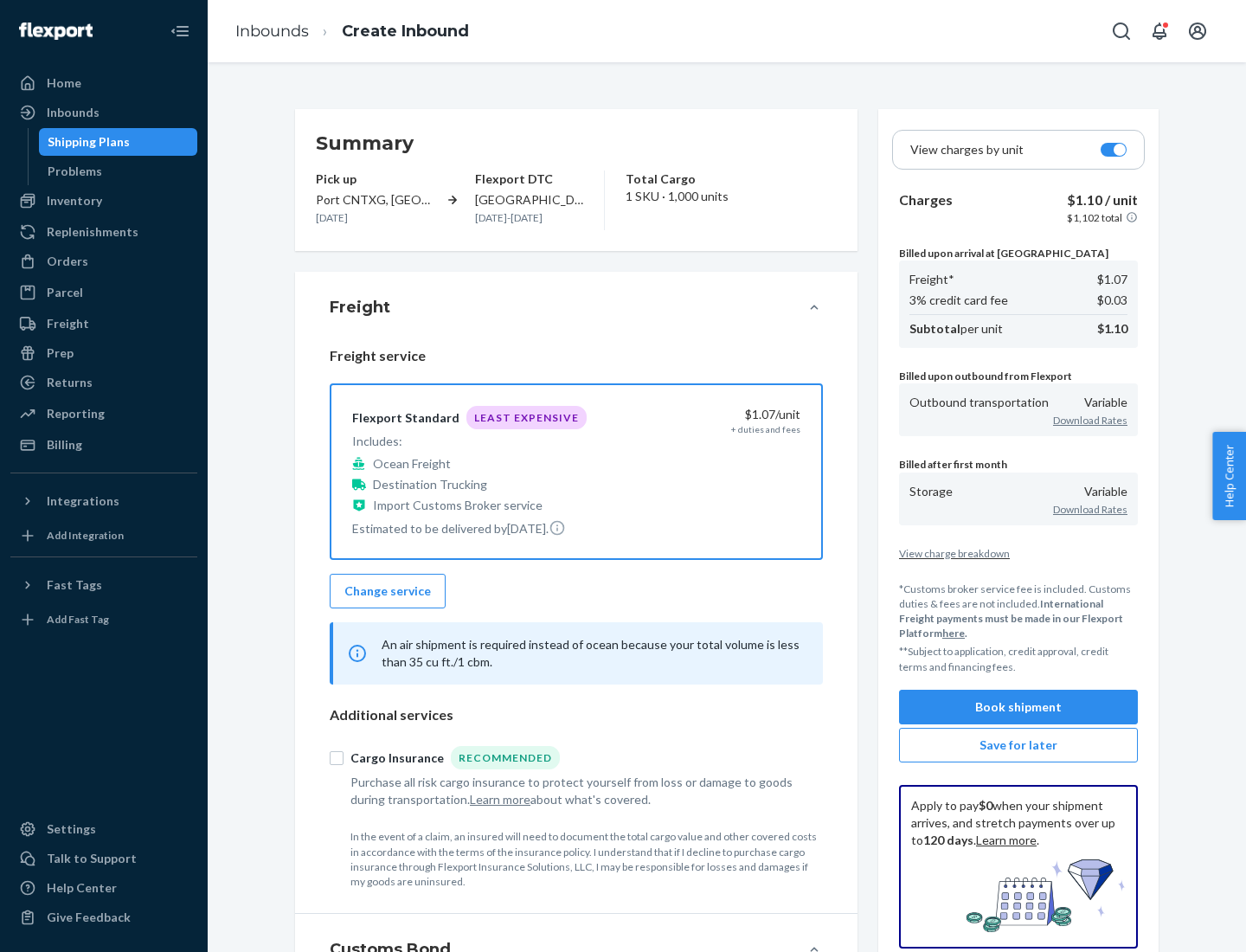
scroll to position [200, 0]
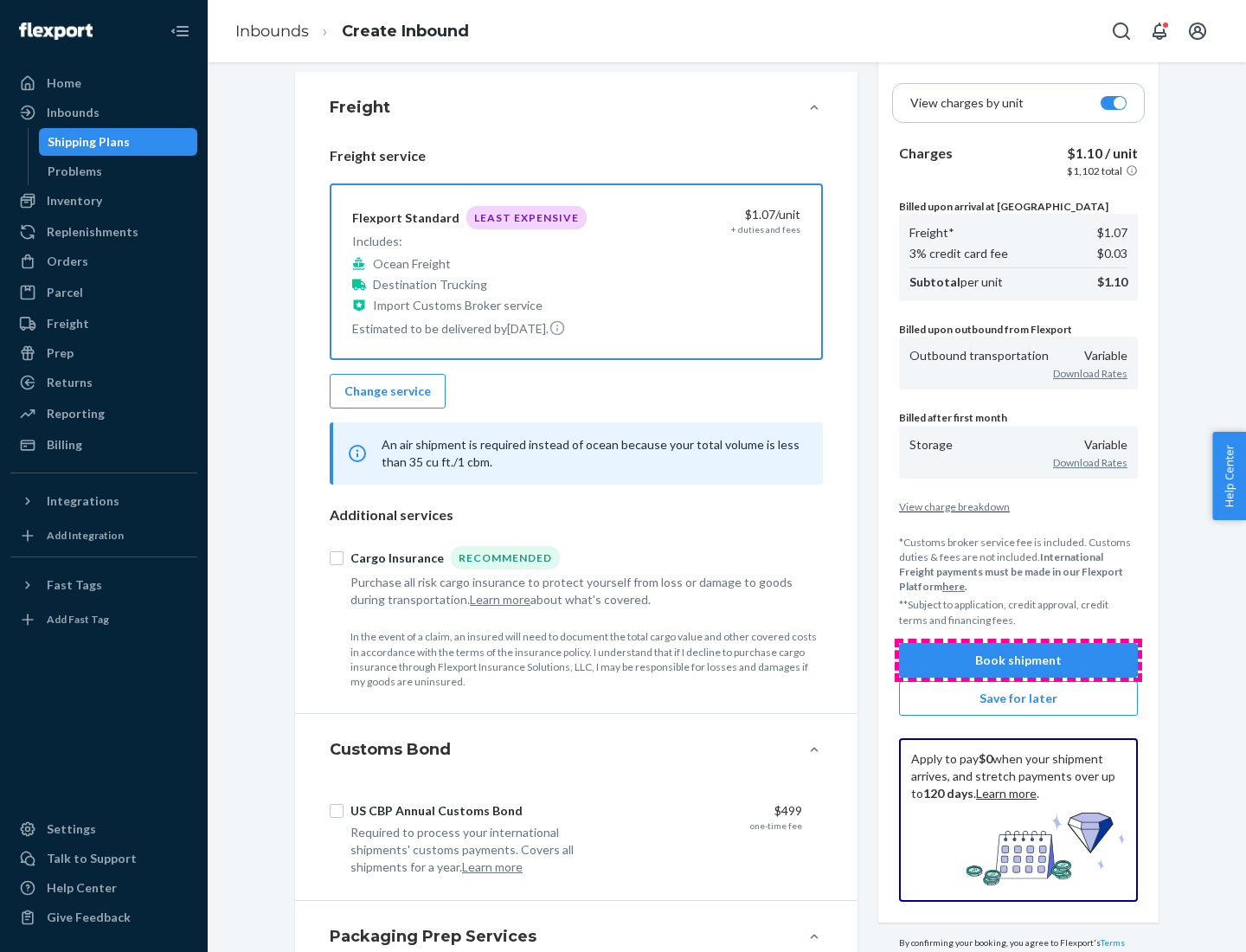
click at [1018, 660] on button "Book shipment" at bounding box center [1018, 661] width 239 height 35
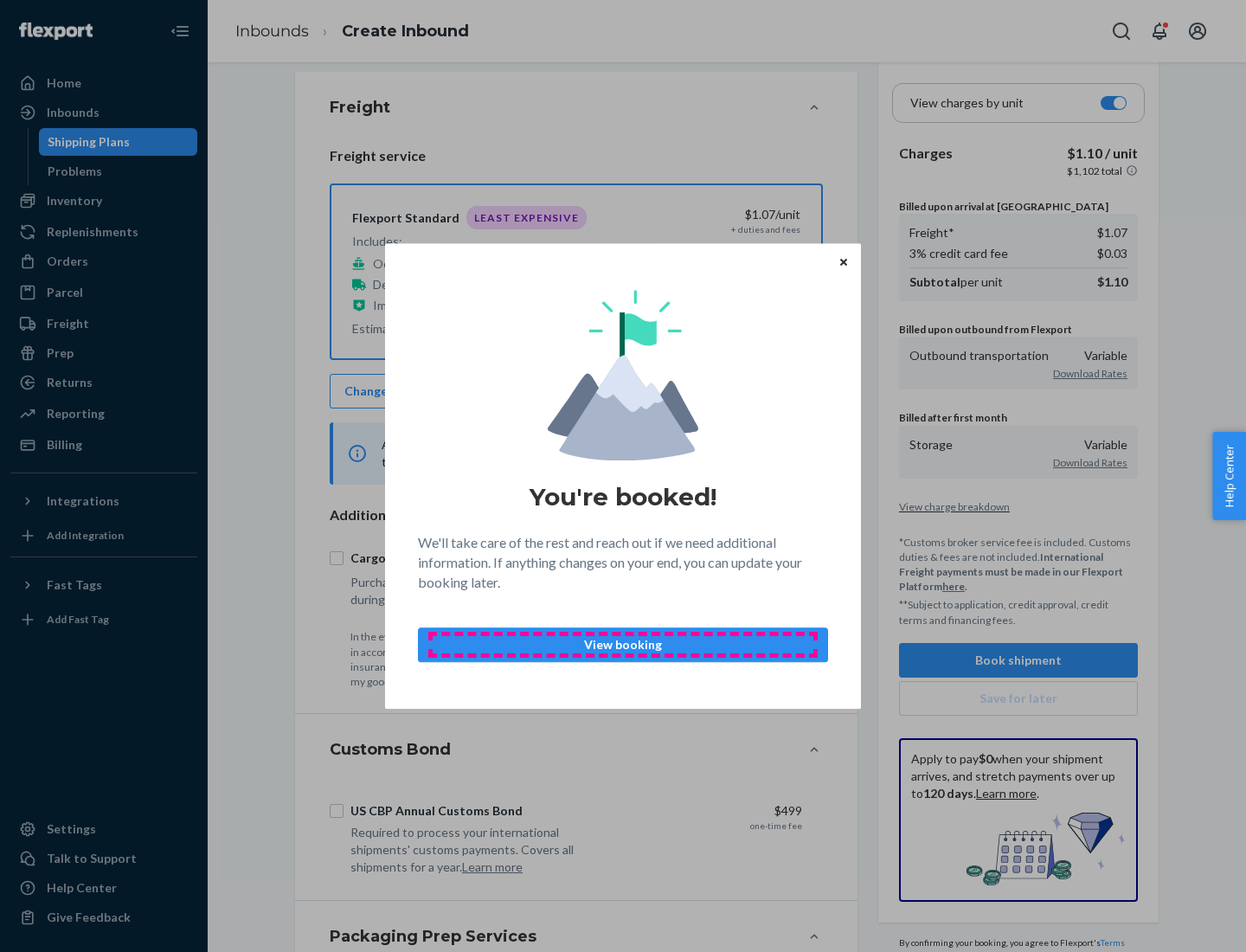
click at [623, 643] on p "View booking" at bounding box center [623, 644] width 381 height 17
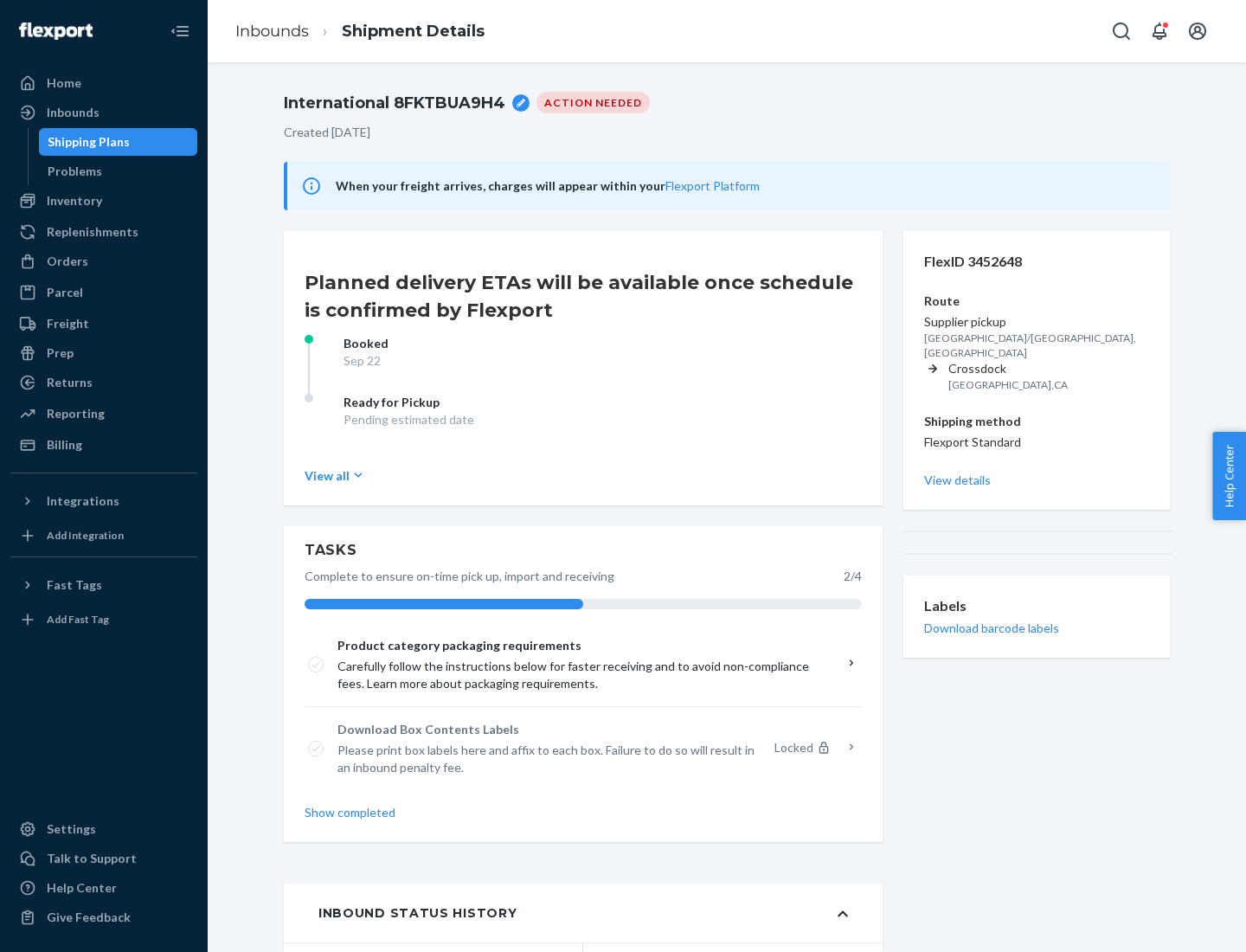
scroll to position [139, 0]
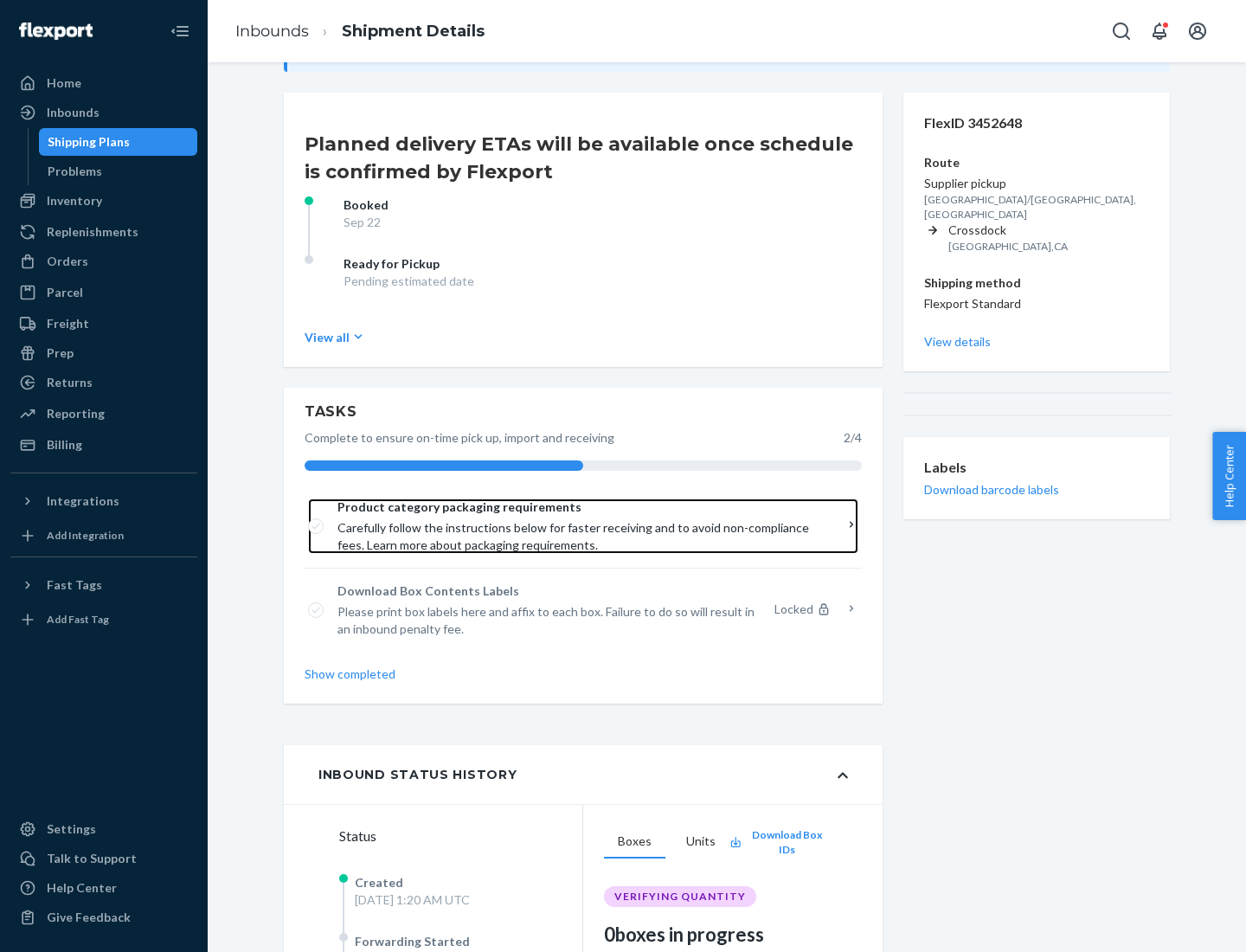
click at [577, 507] on span "Product category packaging requirements" at bounding box center [577, 507] width 479 height 17
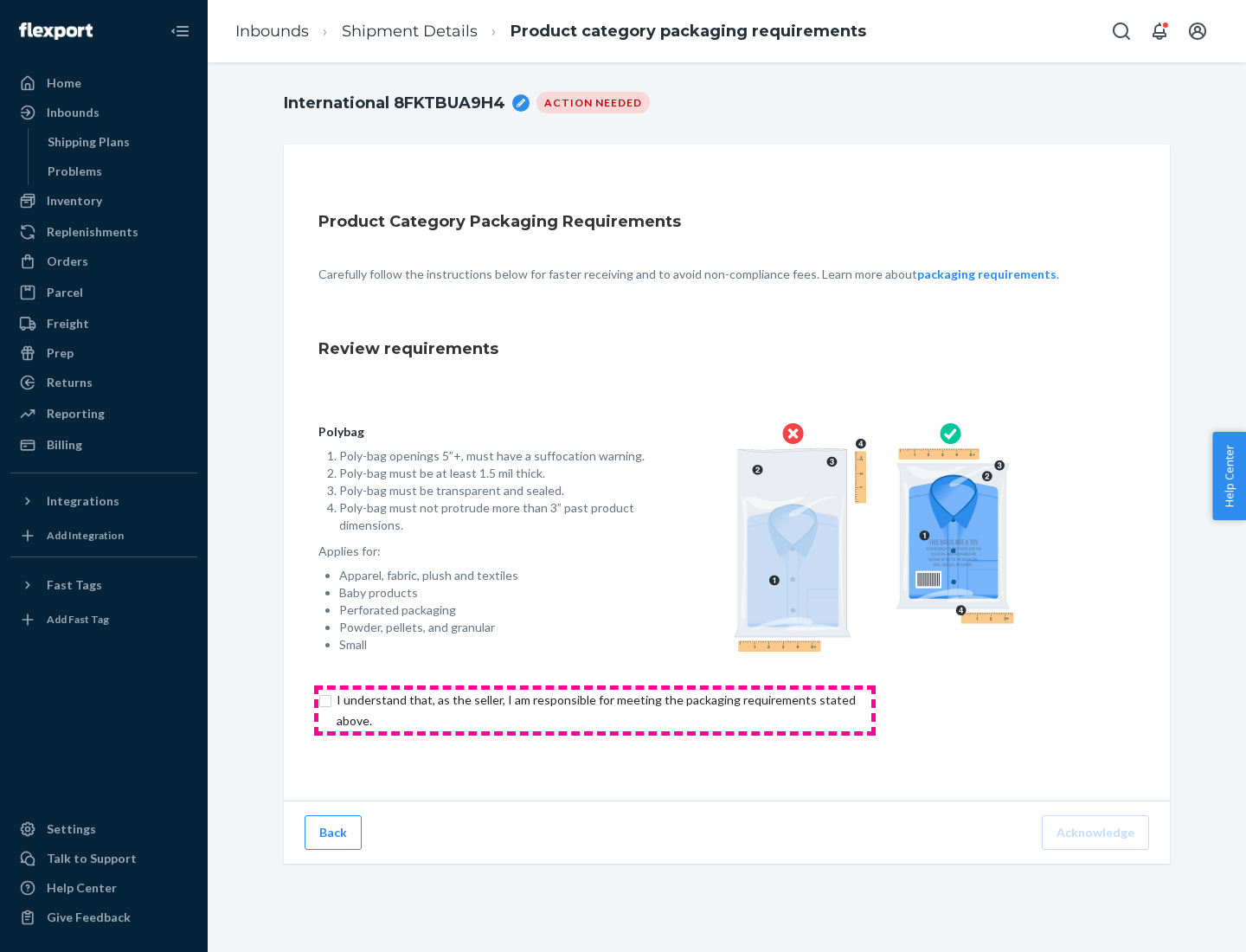
click at [594, 710] on input "checkbox" at bounding box center [606, 710] width 576 height 41
checkbox input "true"
